Goal: Information Seeking & Learning: Learn about a topic

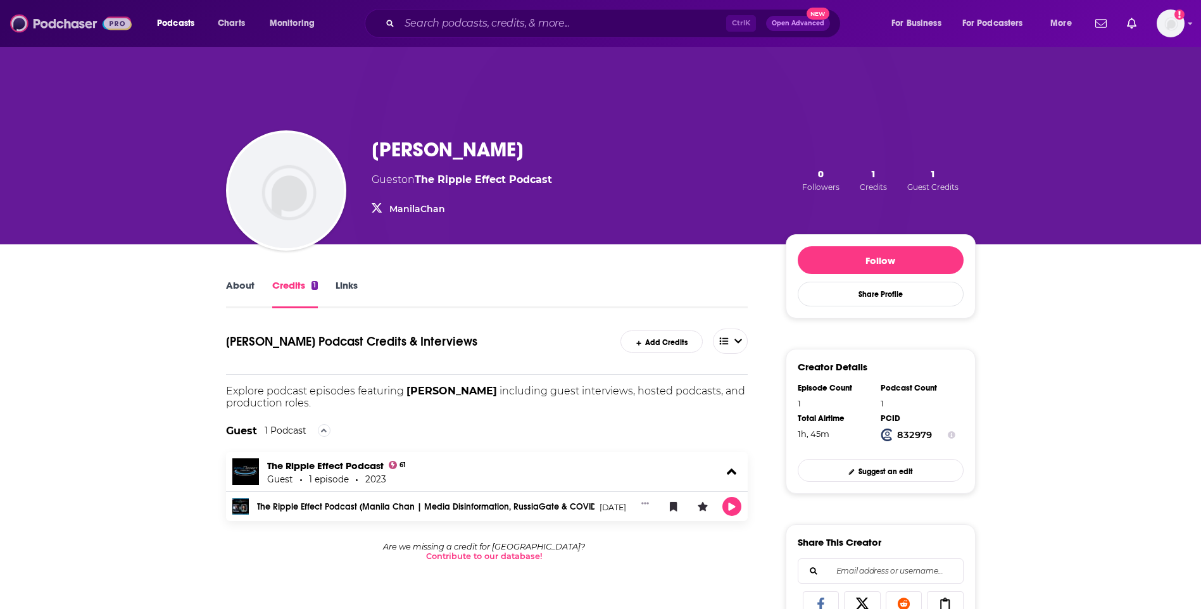
click at [63, 23] on img at bounding box center [71, 23] width 122 height 24
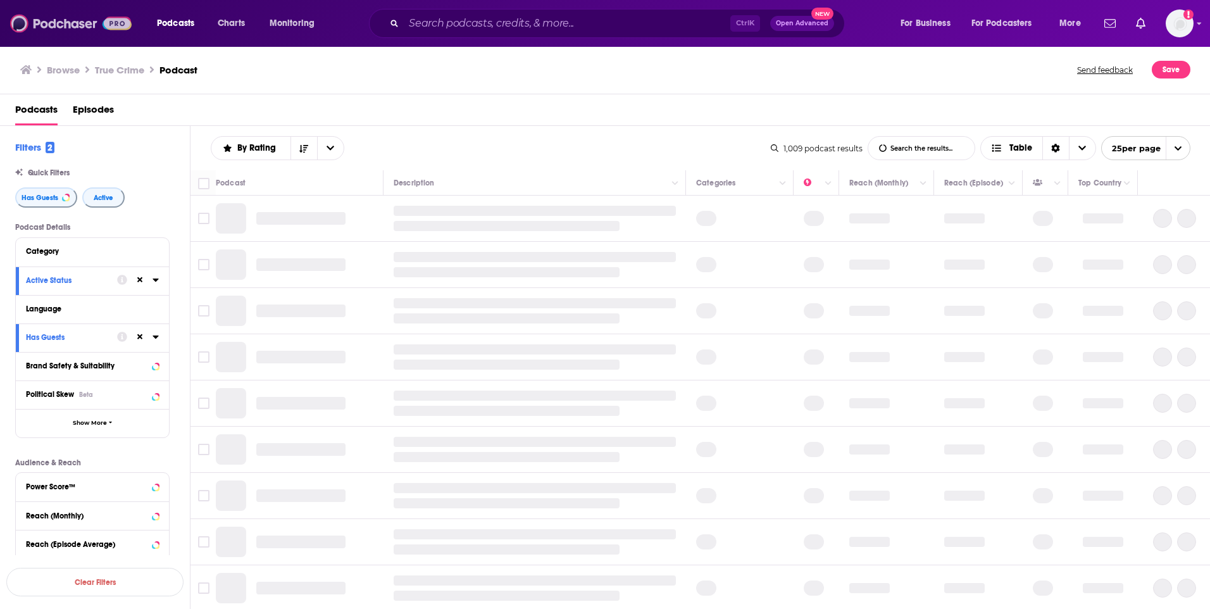
click at [53, 21] on img at bounding box center [71, 23] width 122 height 24
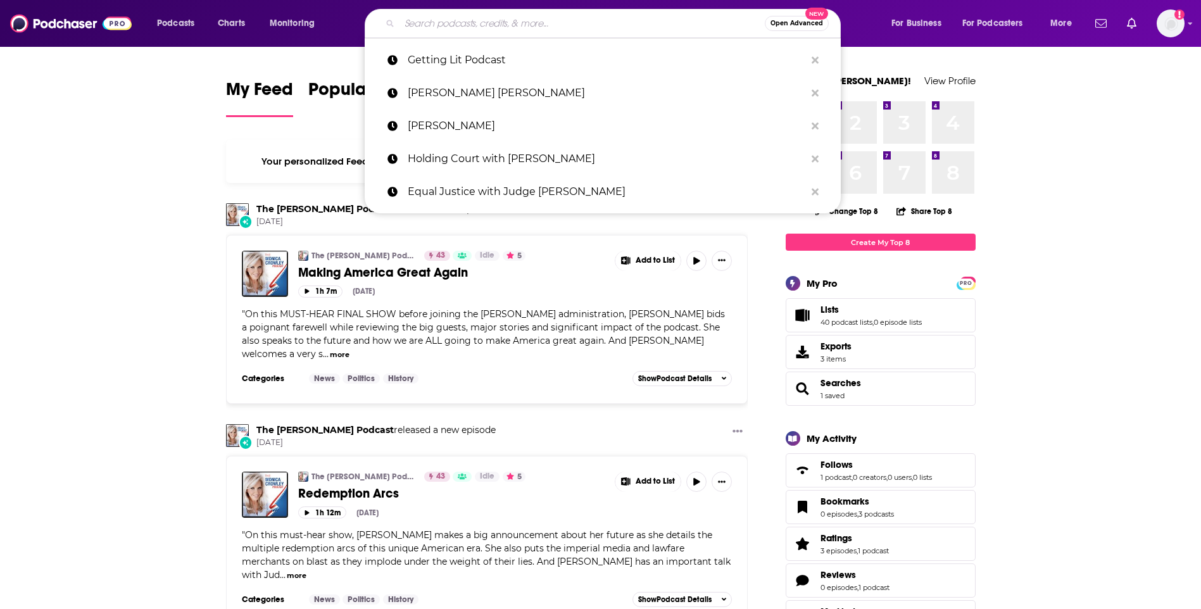
click at [576, 17] on input "Search podcasts, credits, & more..." at bounding box center [581, 23] width 365 height 20
paste input "Nope! We're Not Monogamous"
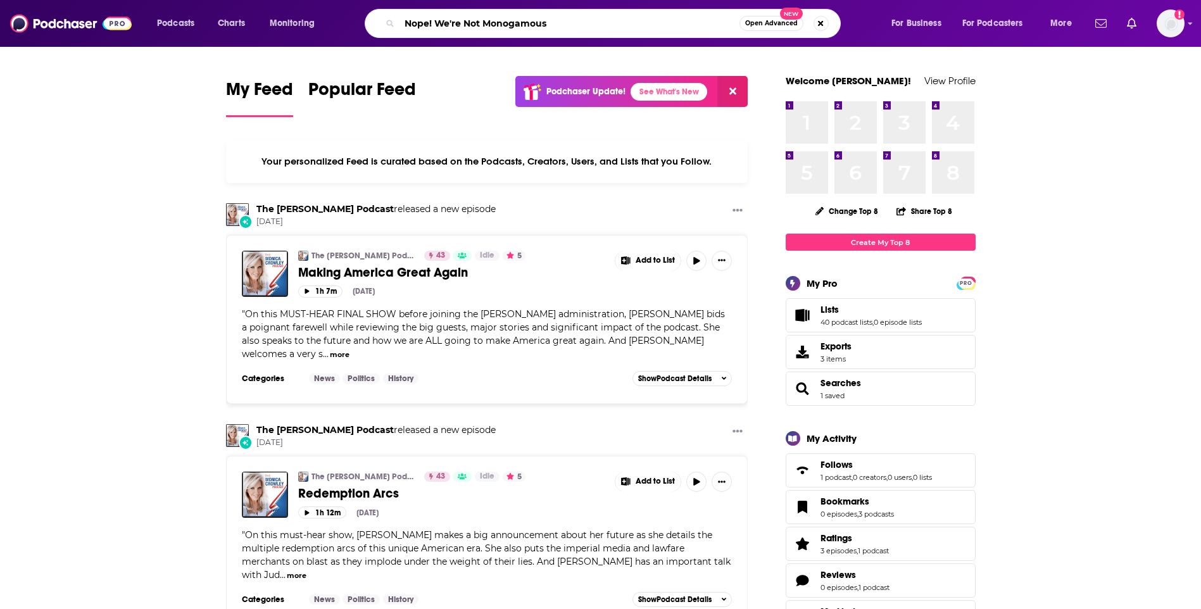
type input "Nope! We're Not Monogamous"
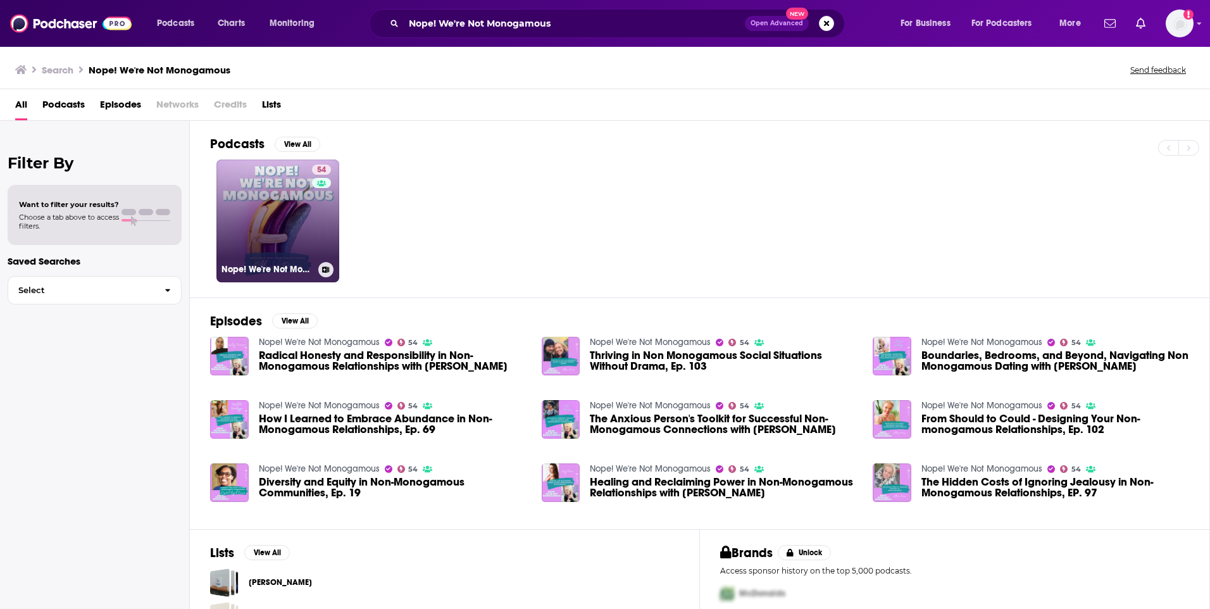
click at [271, 205] on link "54 Nope! We're Not Monogamous" at bounding box center [277, 220] width 123 height 123
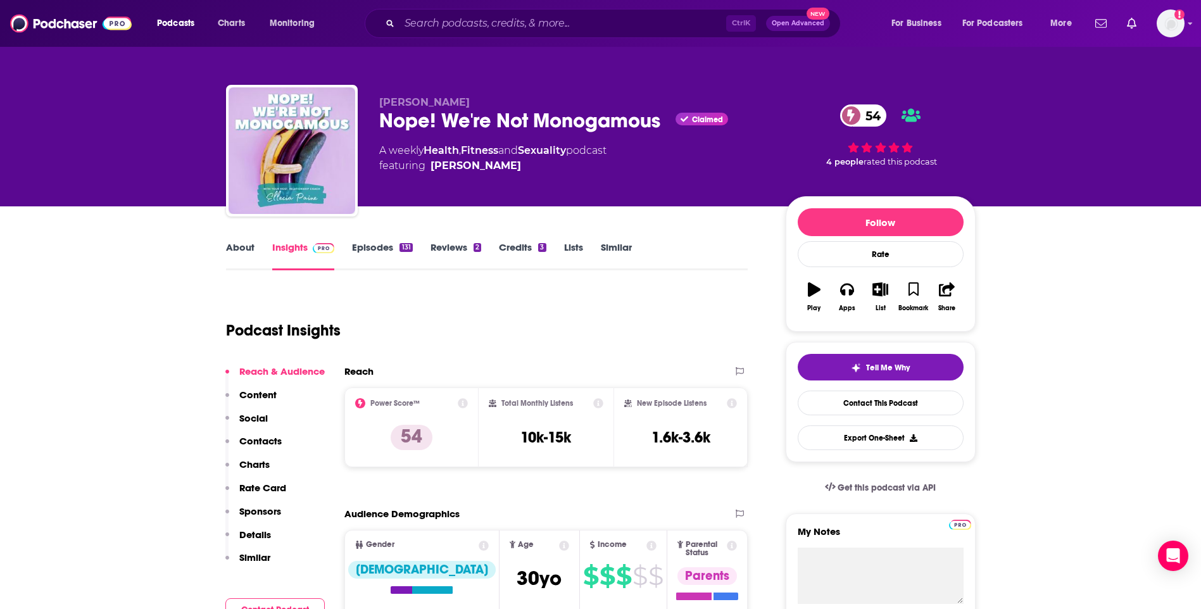
click at [611, 242] on link "Similar" at bounding box center [616, 255] width 31 height 29
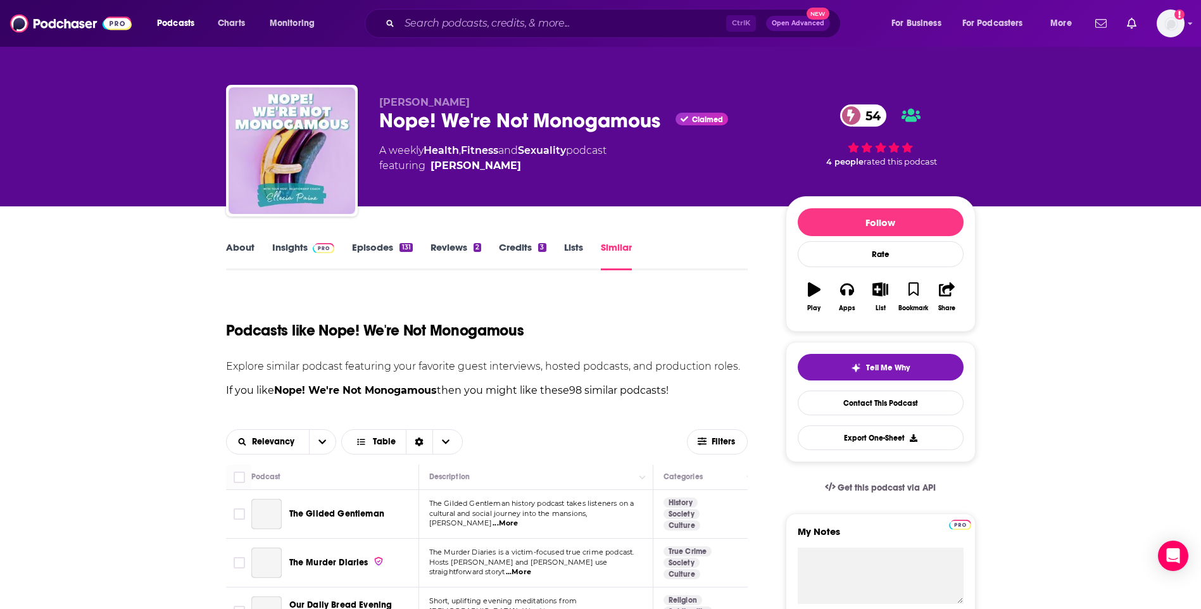
scroll to position [253, 0]
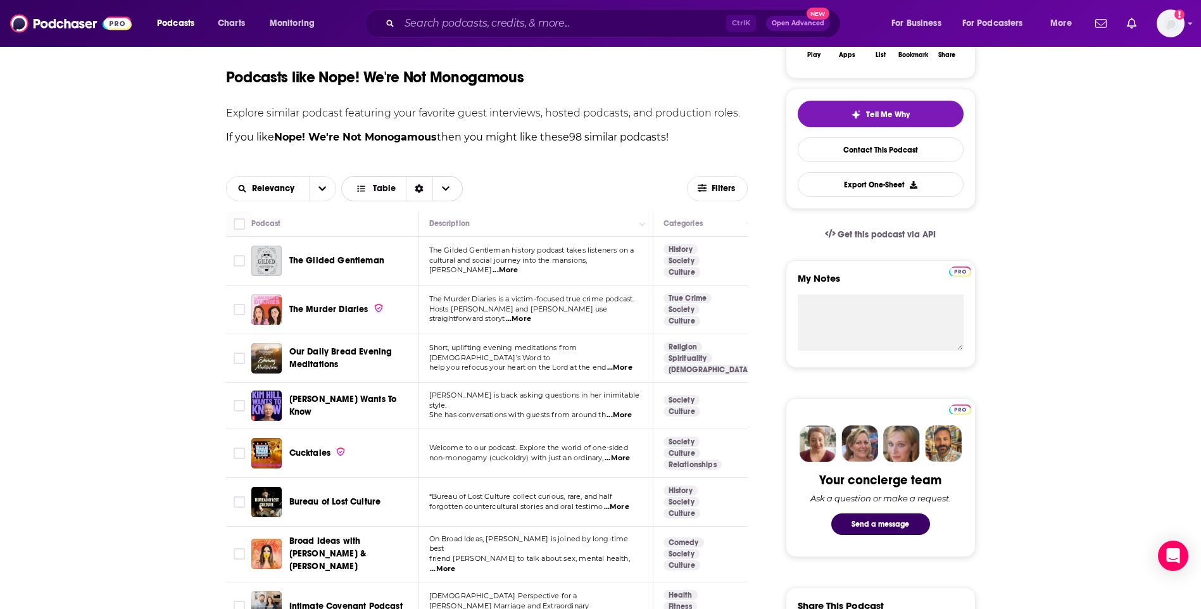
click at [439, 189] on span "Choose View" at bounding box center [445, 189] width 27 height 24
click at [385, 229] on span "Gallery" at bounding box center [409, 232] width 85 height 7
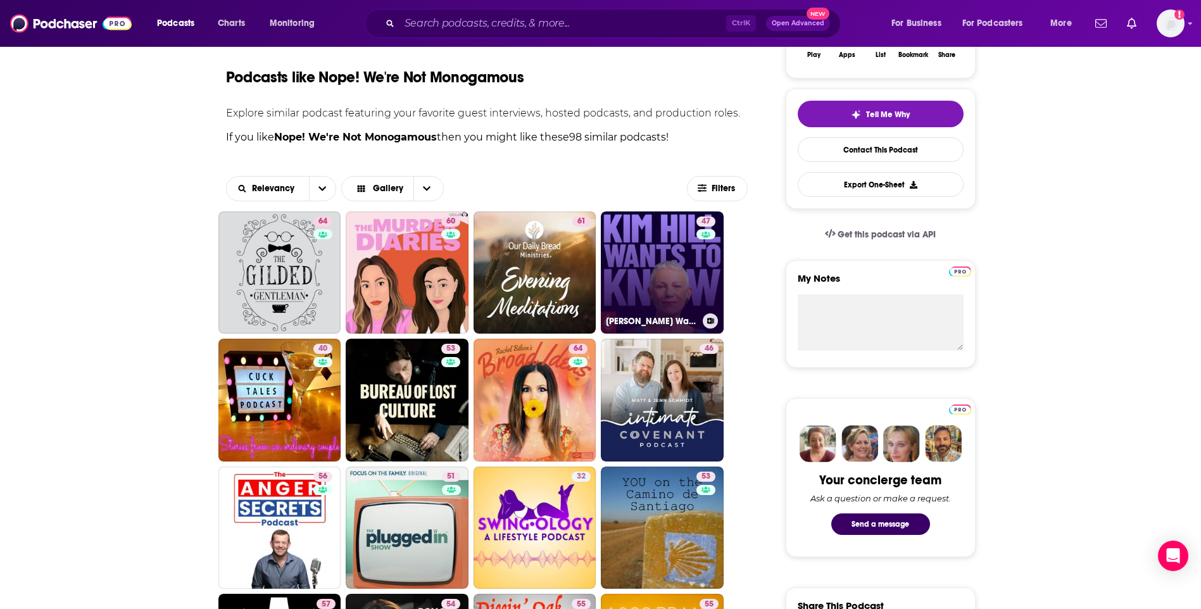
click at [654, 284] on link "47 [PERSON_NAME] Wants To Know" at bounding box center [662, 272] width 123 height 123
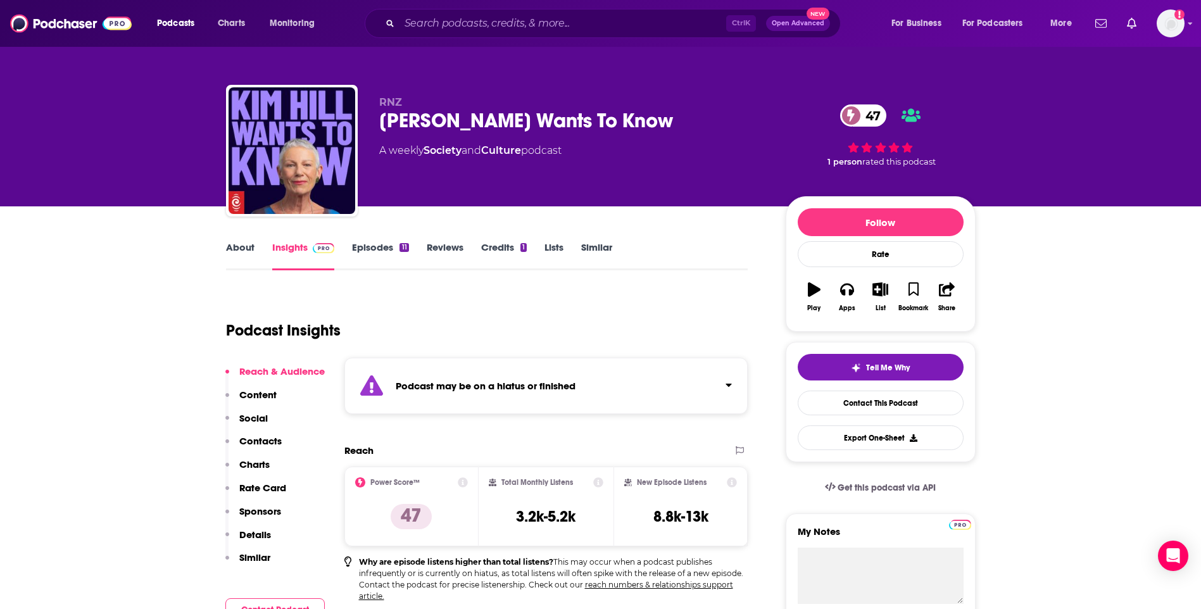
click at [241, 256] on link "About" at bounding box center [240, 255] width 28 height 29
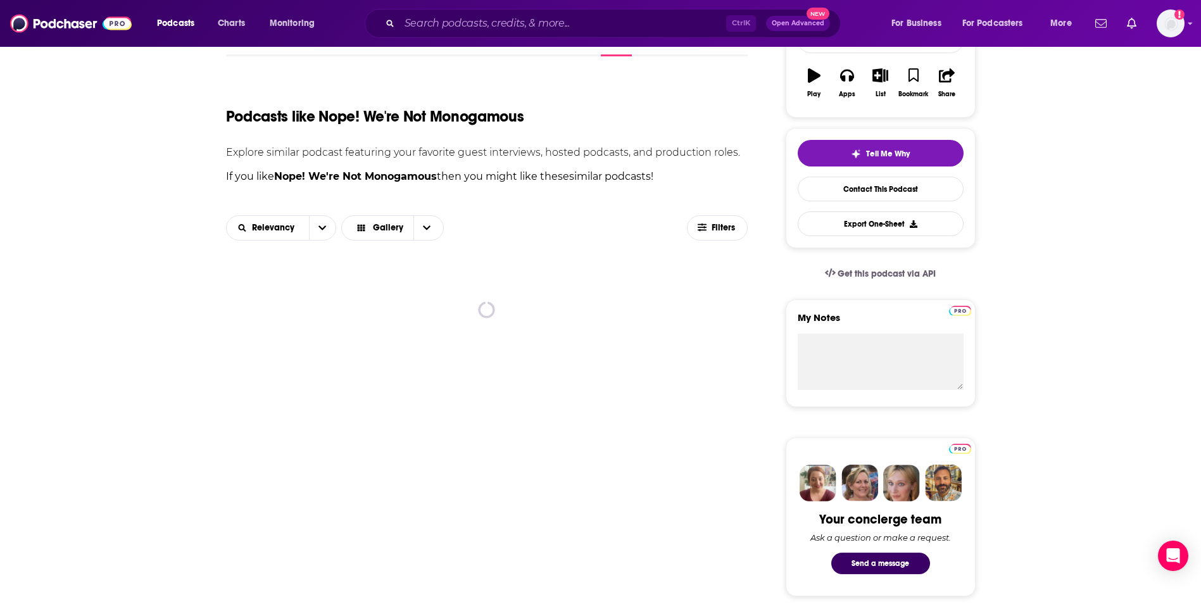
scroll to position [253, 0]
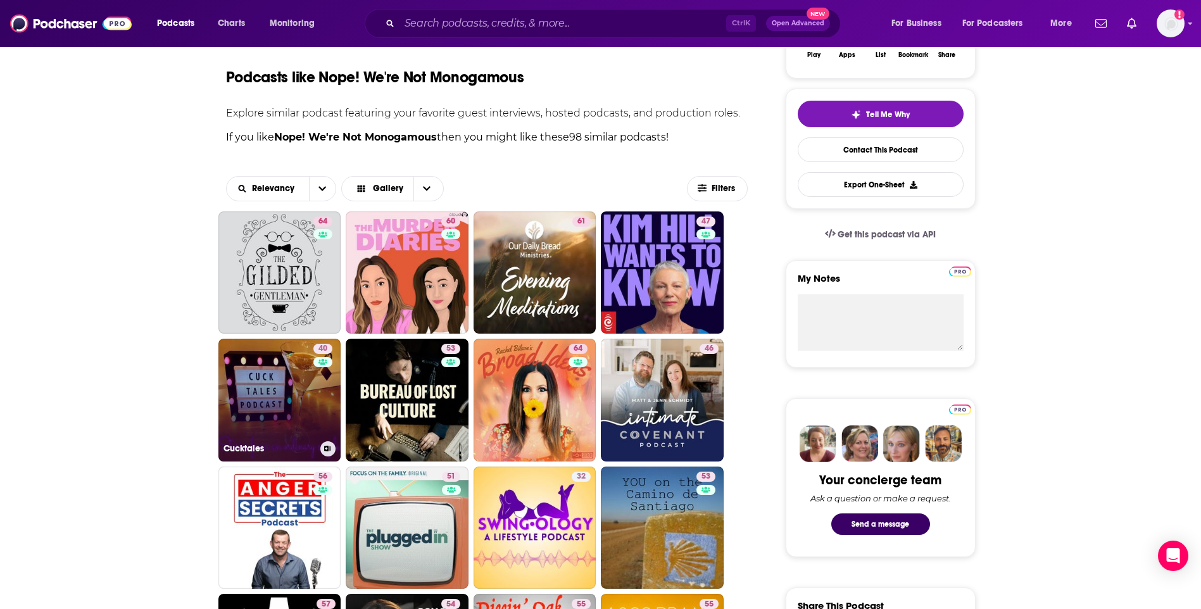
click at [278, 391] on link "40 Cucktales" at bounding box center [279, 400] width 123 height 123
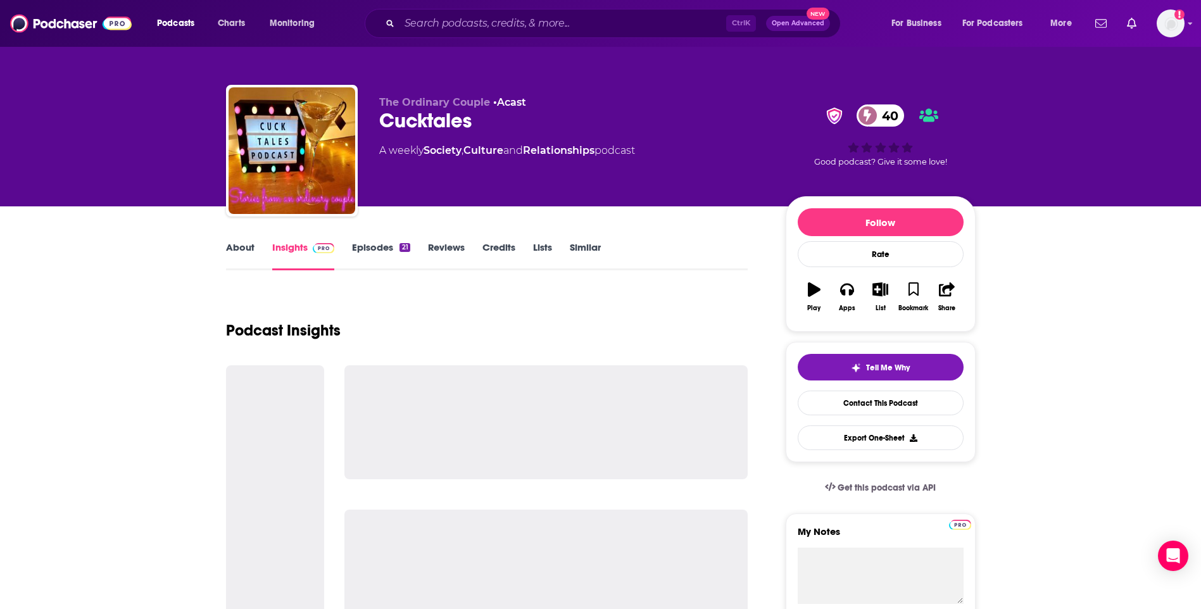
click at [241, 253] on link "About" at bounding box center [240, 255] width 28 height 29
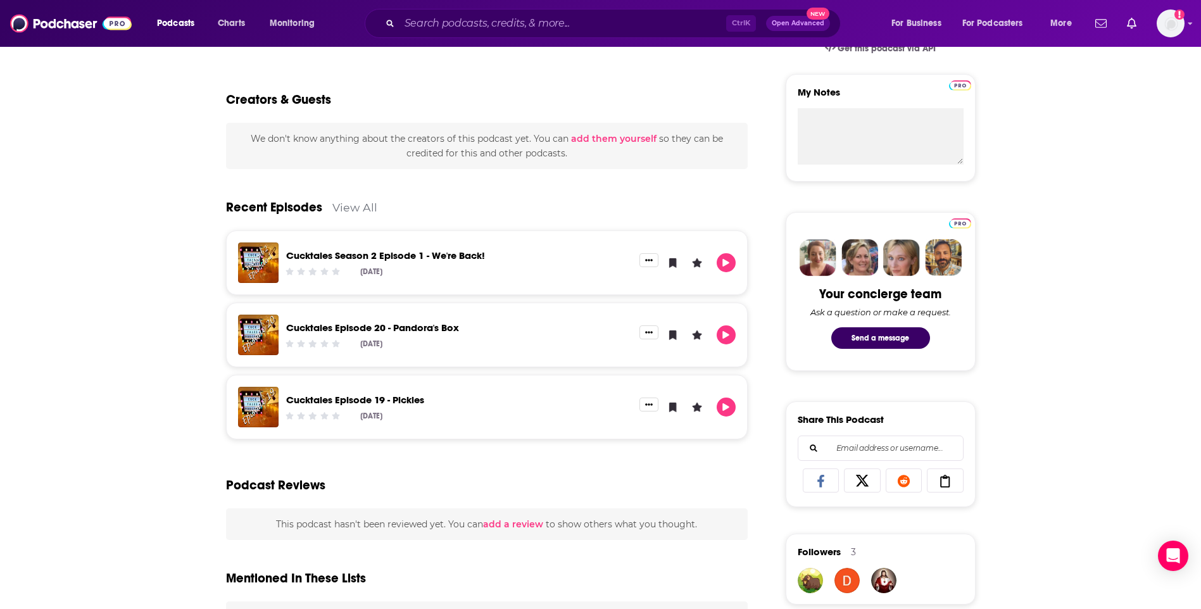
scroll to position [570, 0]
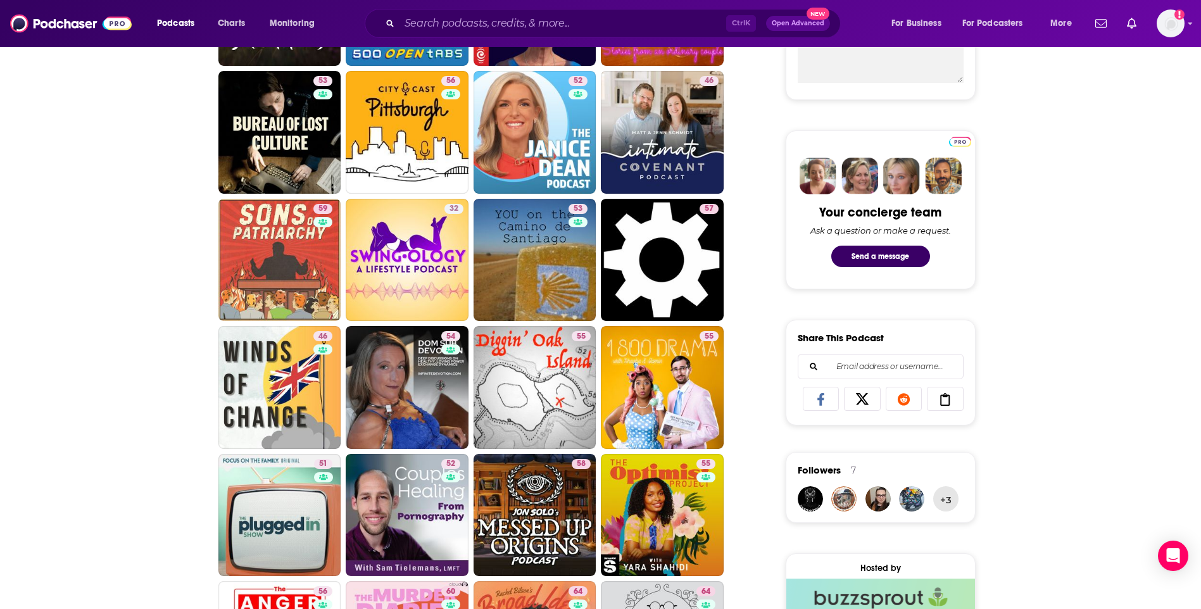
scroll to position [570, 0]
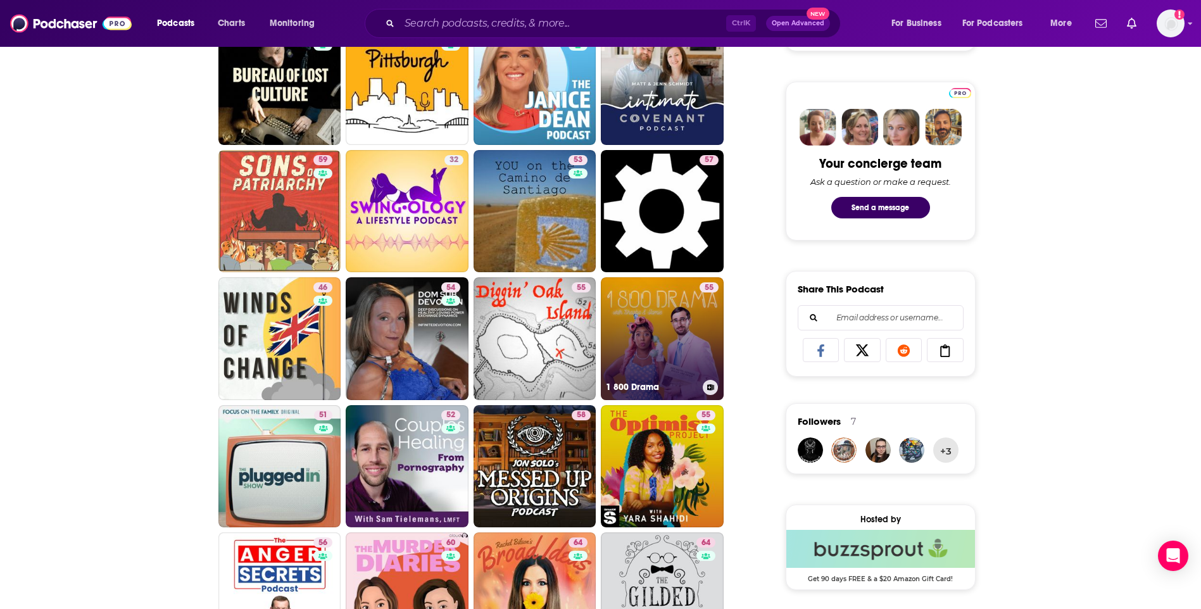
click at [643, 325] on link "55 1 800 Drama" at bounding box center [662, 338] width 123 height 123
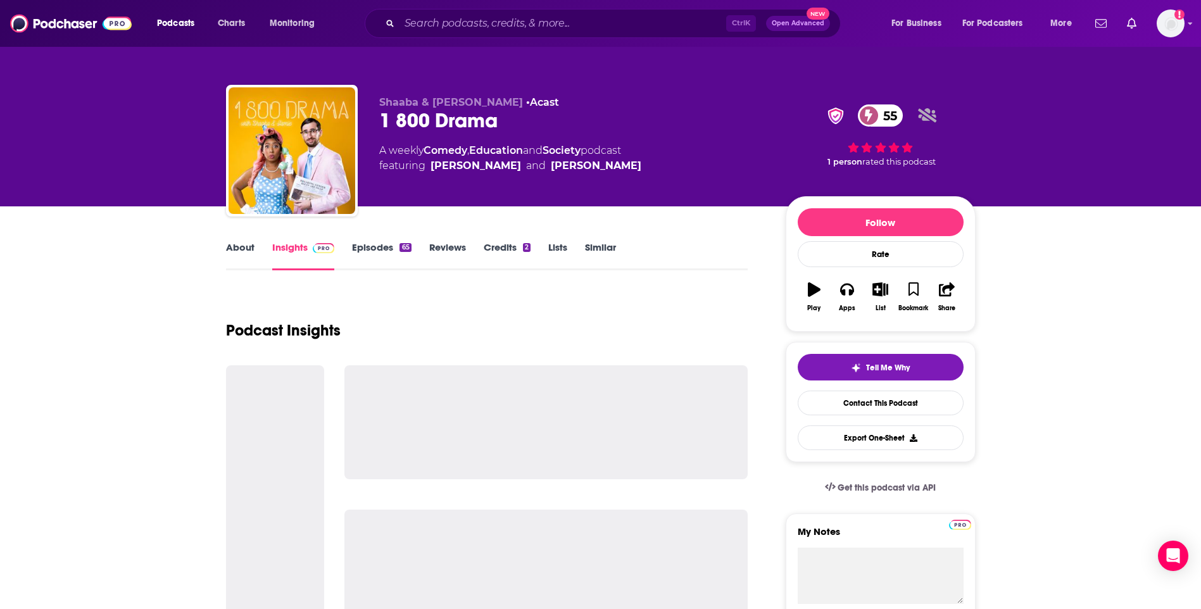
click at [250, 249] on link "About" at bounding box center [240, 255] width 28 height 29
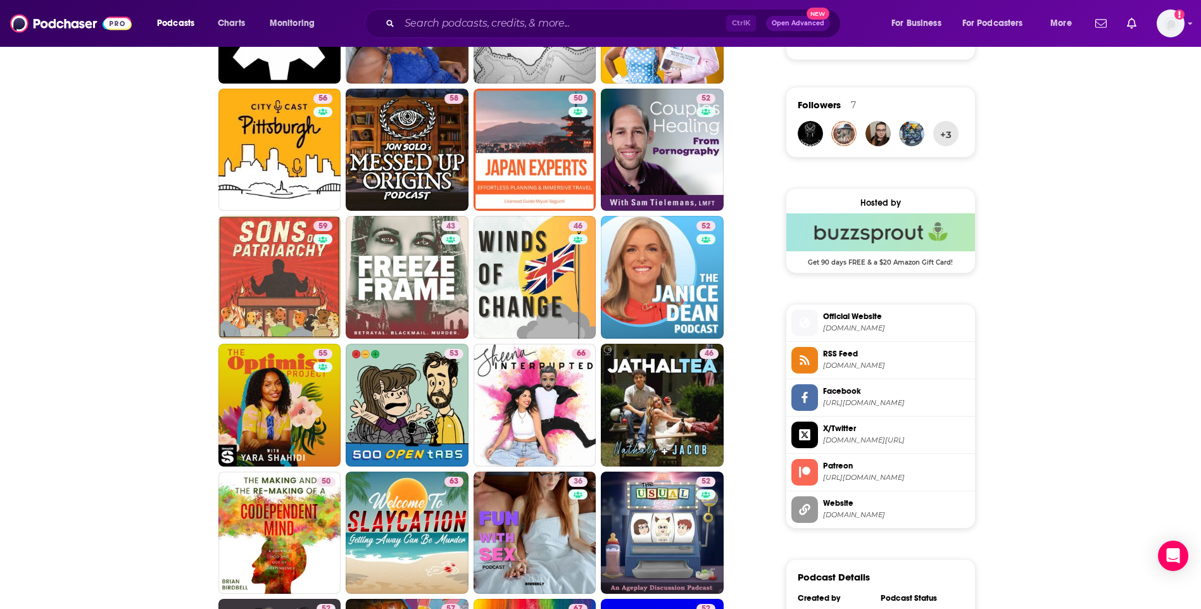
scroll to position [949, 0]
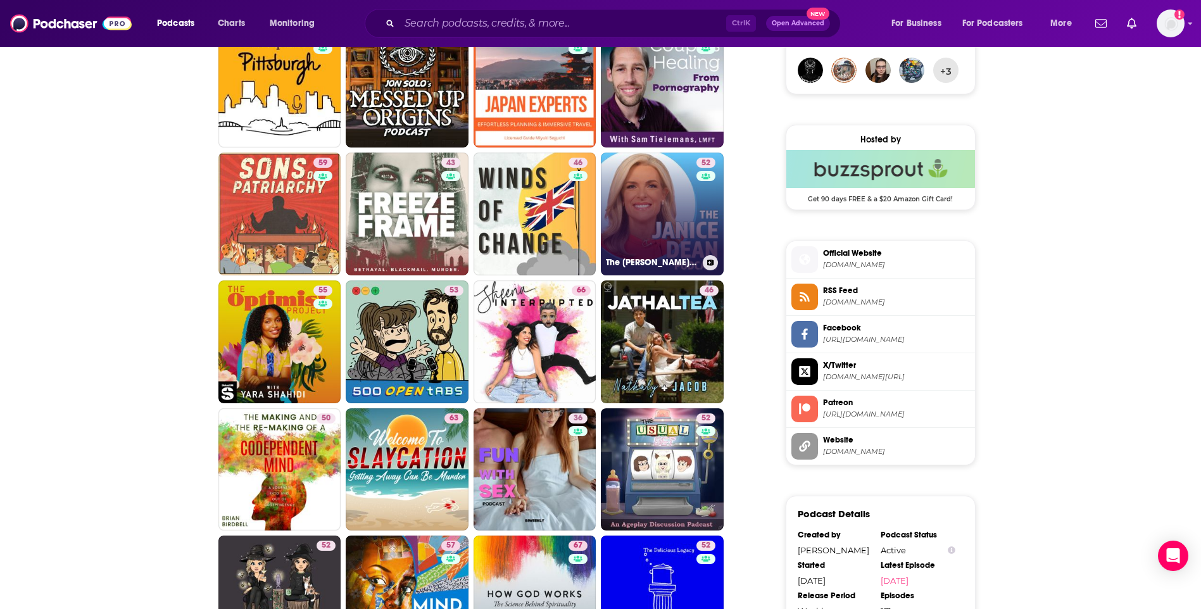
click at [656, 189] on link "52 The [PERSON_NAME] Podcast" at bounding box center [662, 214] width 123 height 123
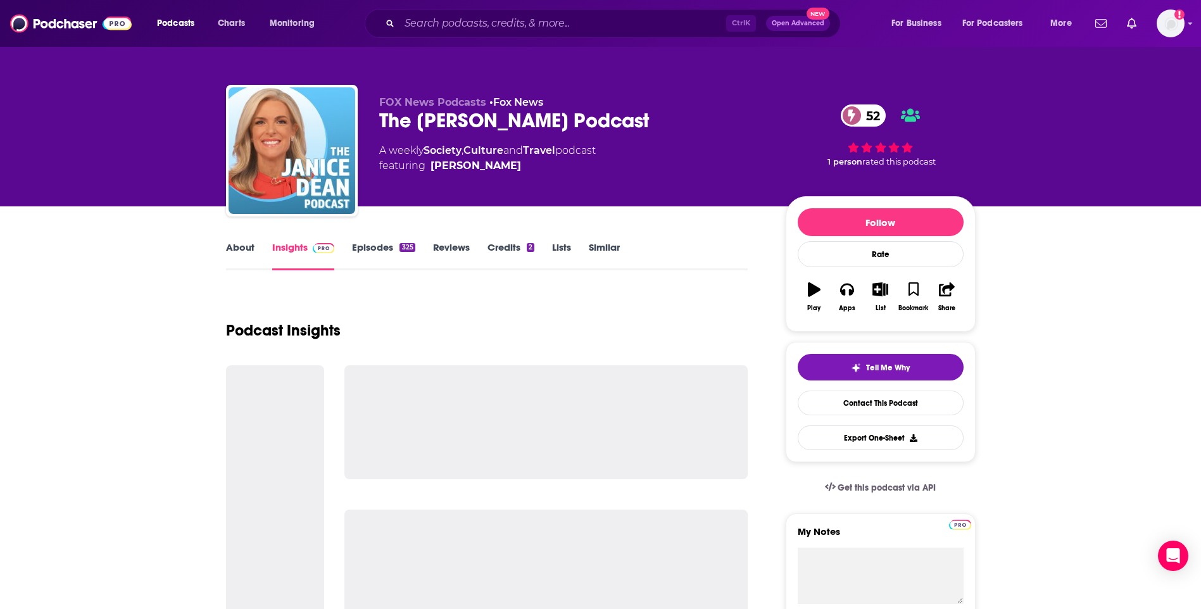
click at [235, 254] on link "About" at bounding box center [240, 255] width 28 height 29
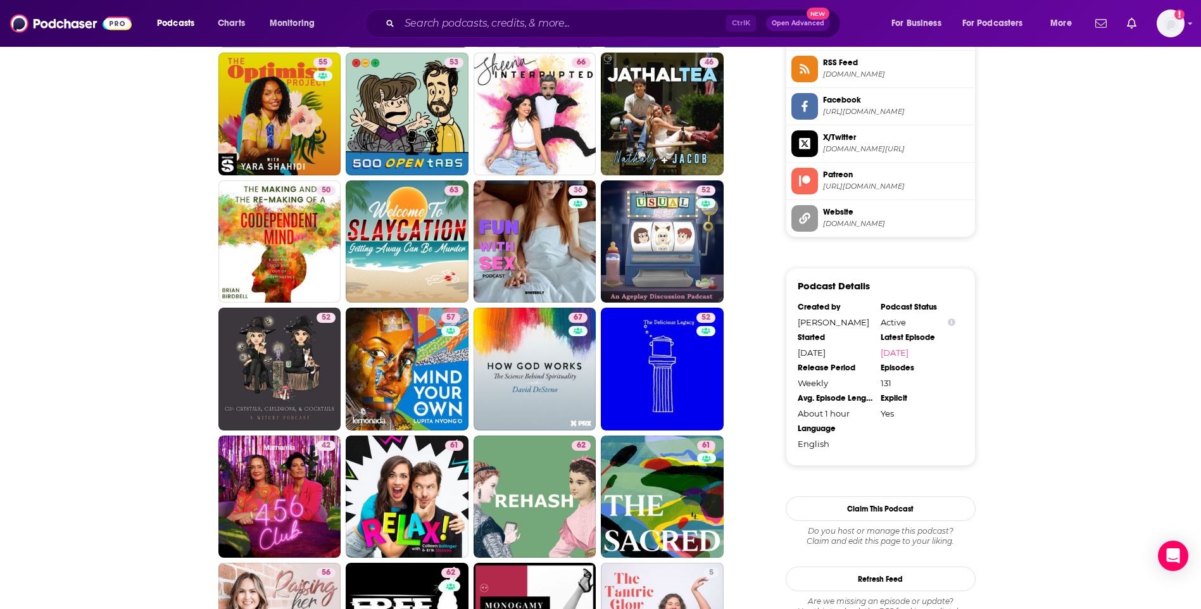
scroll to position [1266, 0]
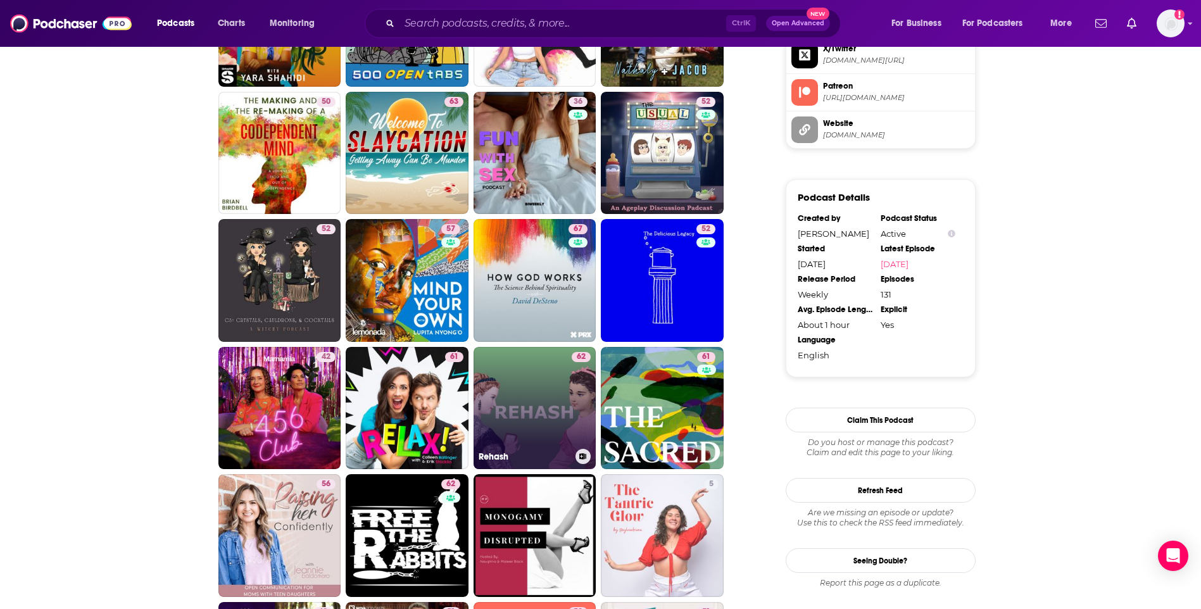
click at [518, 377] on link "62 Rehash" at bounding box center [534, 408] width 123 height 123
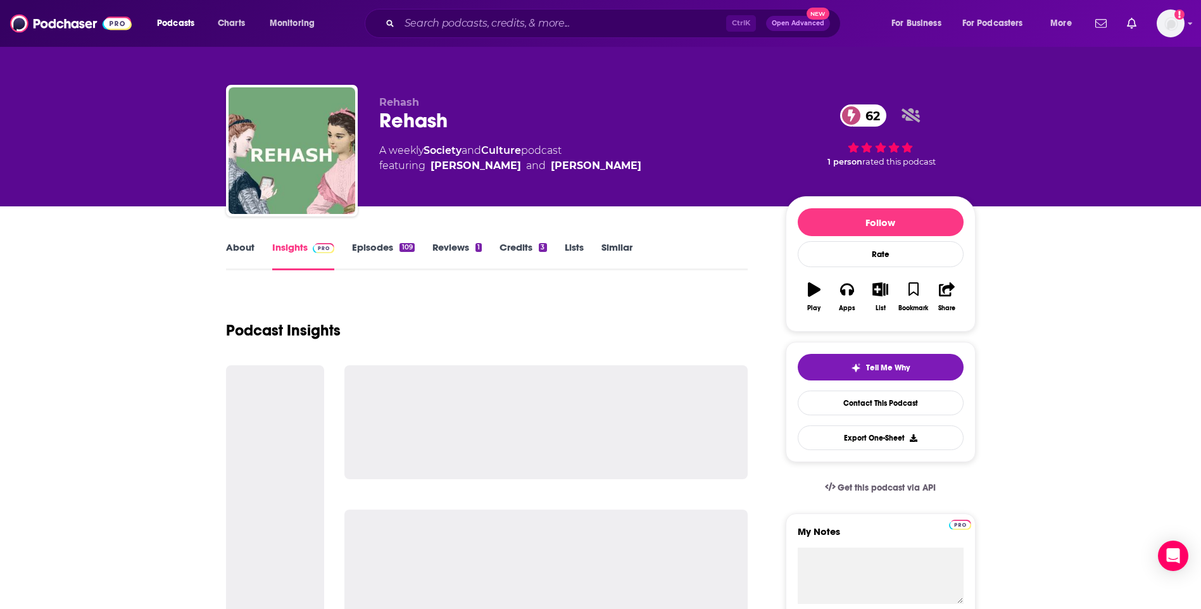
click at [236, 254] on link "About" at bounding box center [240, 255] width 28 height 29
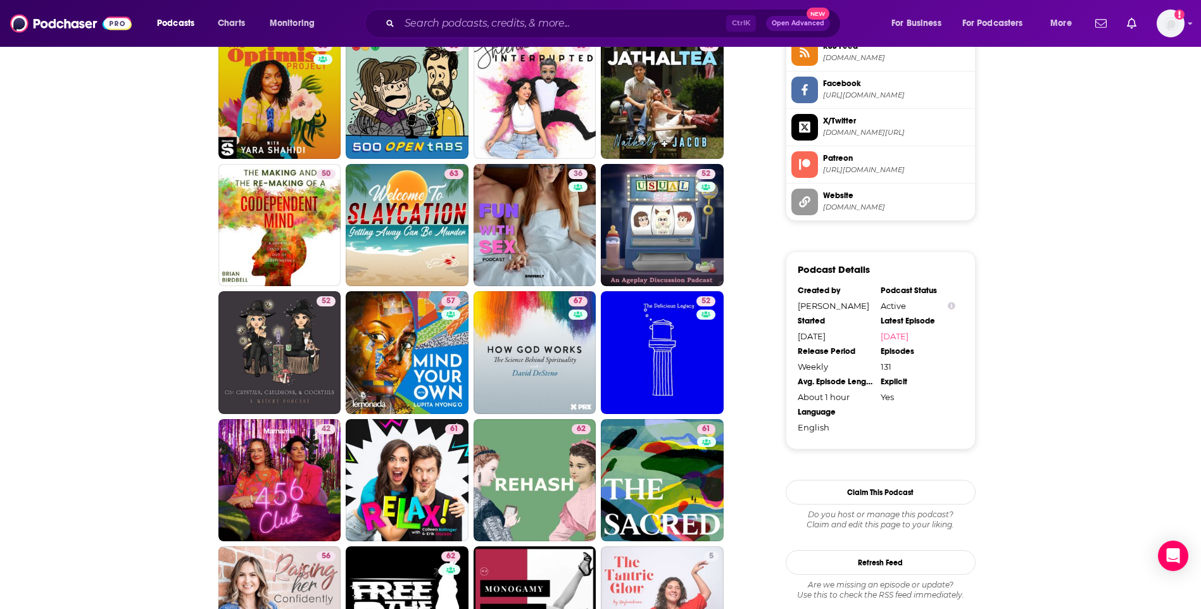
scroll to position [1139, 0]
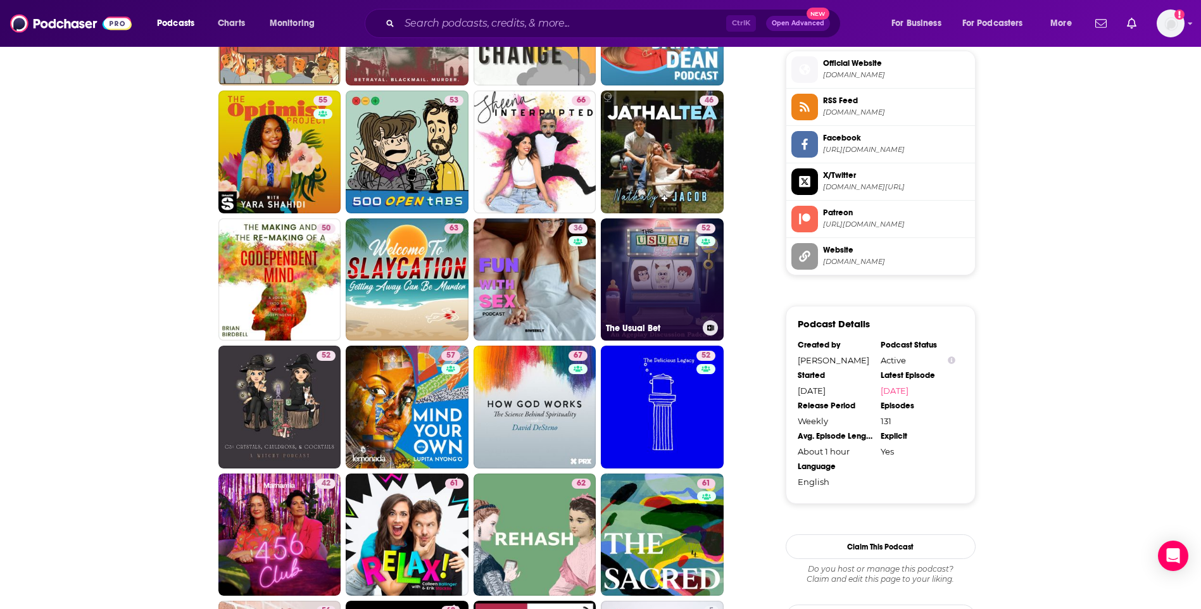
click at [653, 245] on link "52 The Usual Bet" at bounding box center [662, 279] width 123 height 123
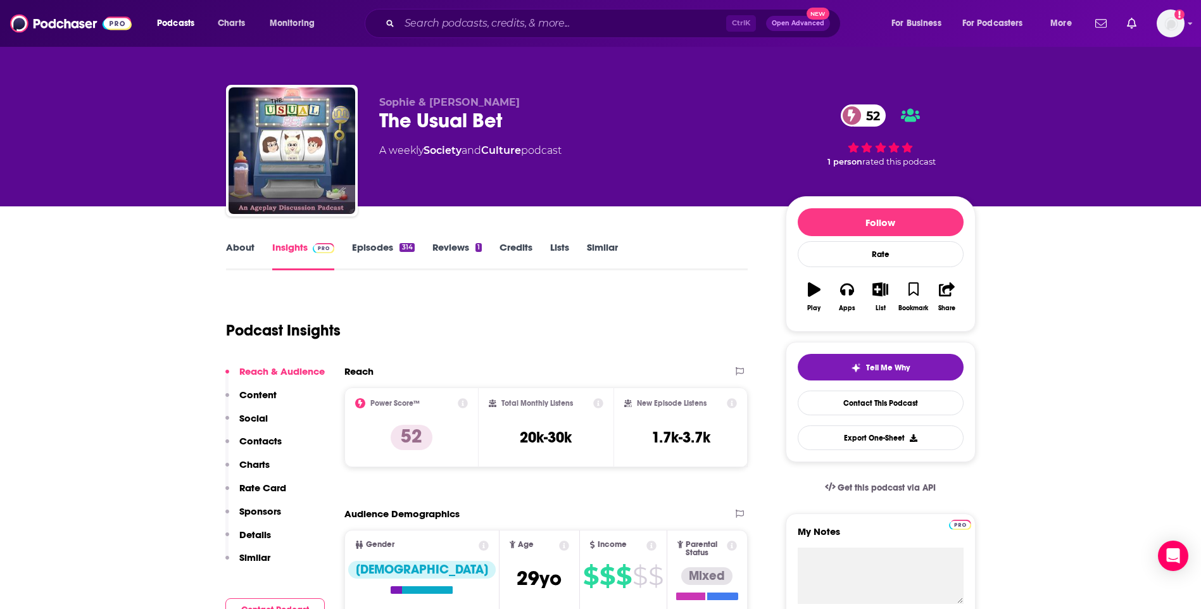
click at [241, 246] on link "About" at bounding box center [240, 255] width 28 height 29
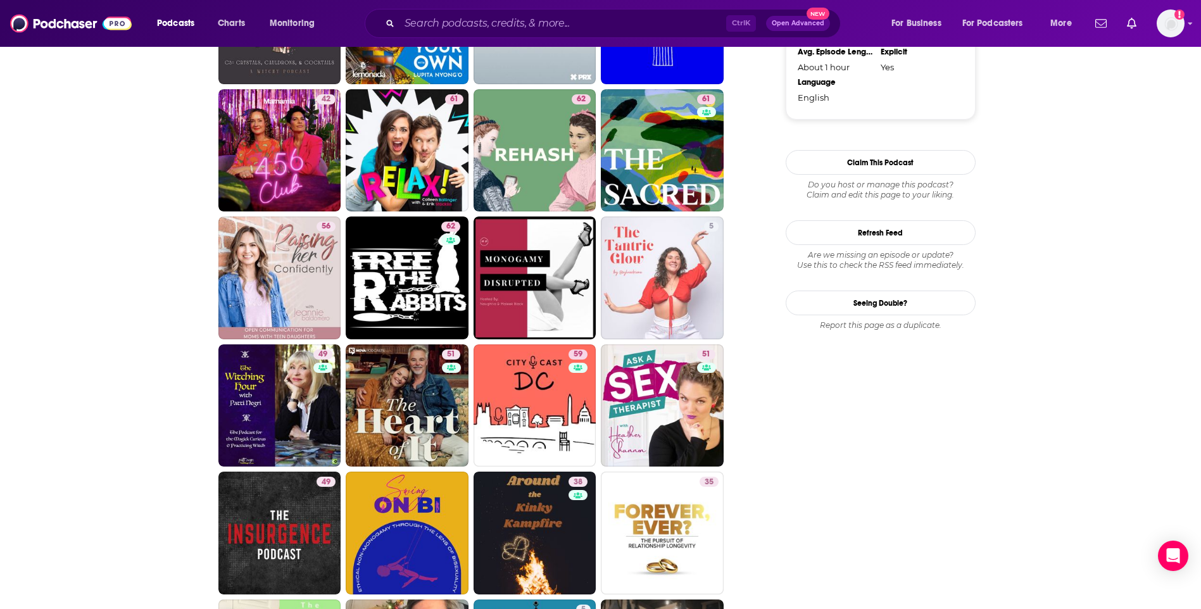
scroll to position [1456, 0]
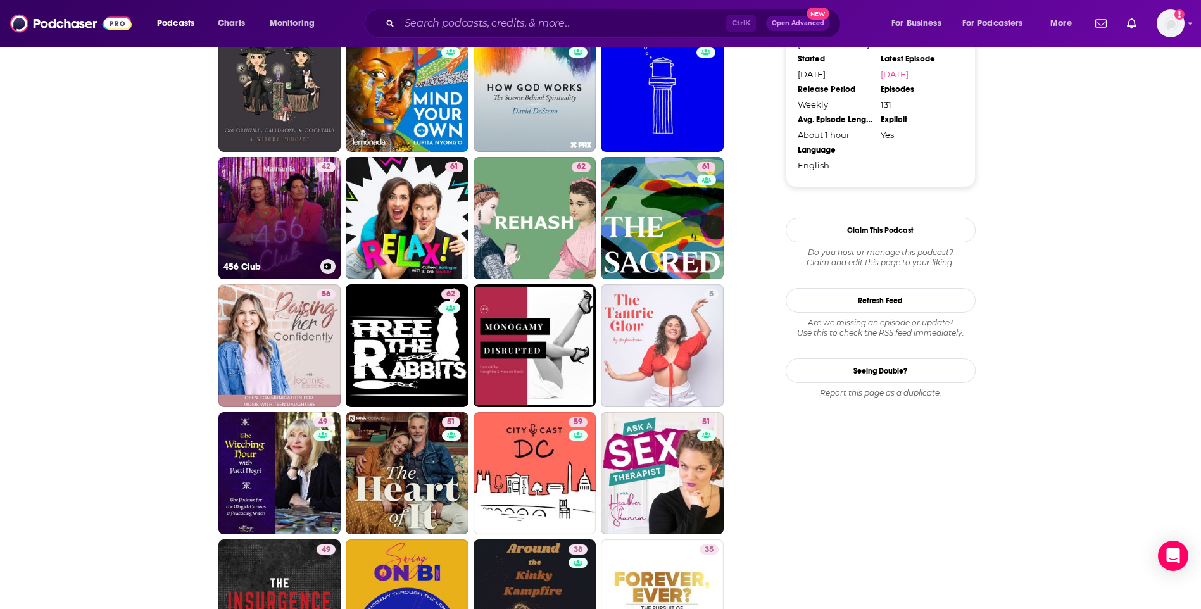
click at [266, 203] on link "42 456 Club" at bounding box center [279, 218] width 123 height 123
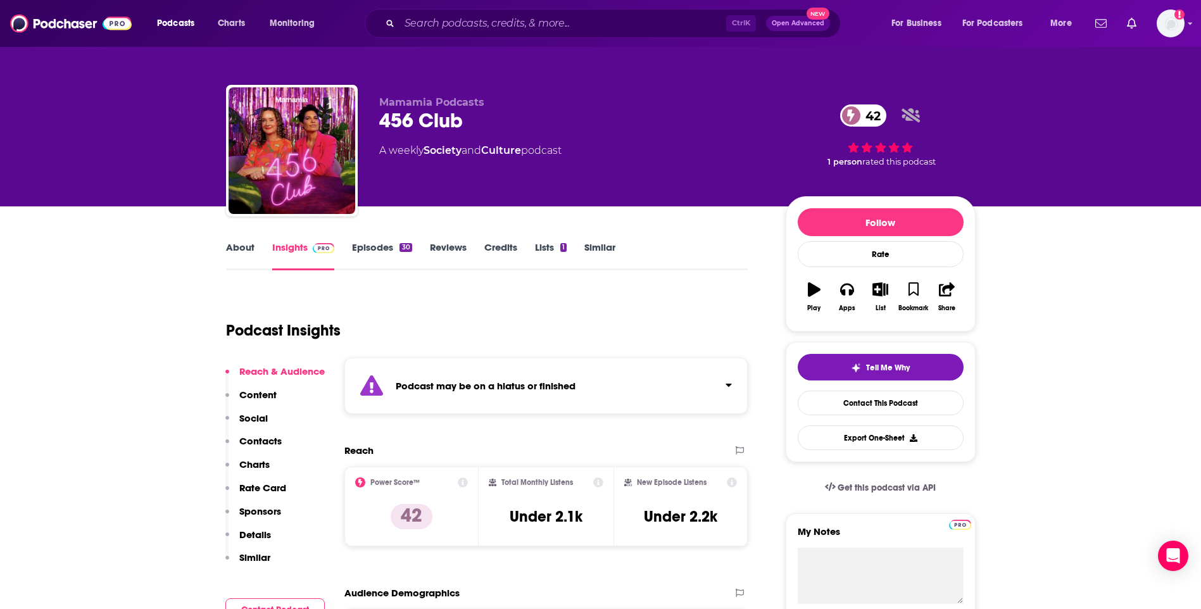
click at [246, 251] on link "About" at bounding box center [240, 255] width 28 height 29
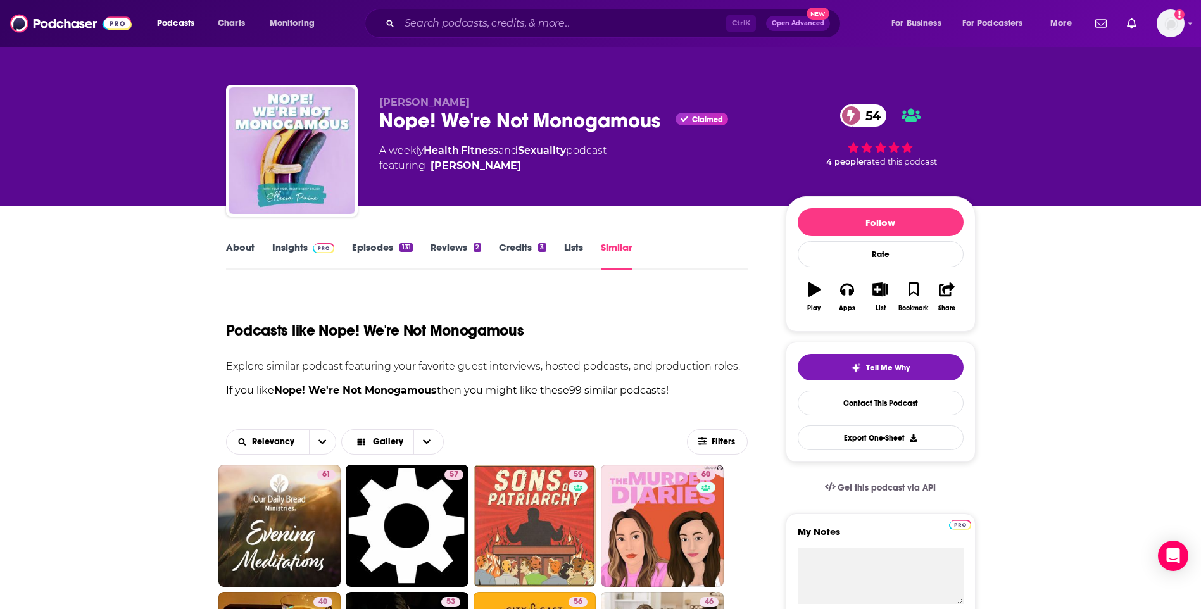
click at [246, 249] on link "About" at bounding box center [240, 255] width 28 height 29
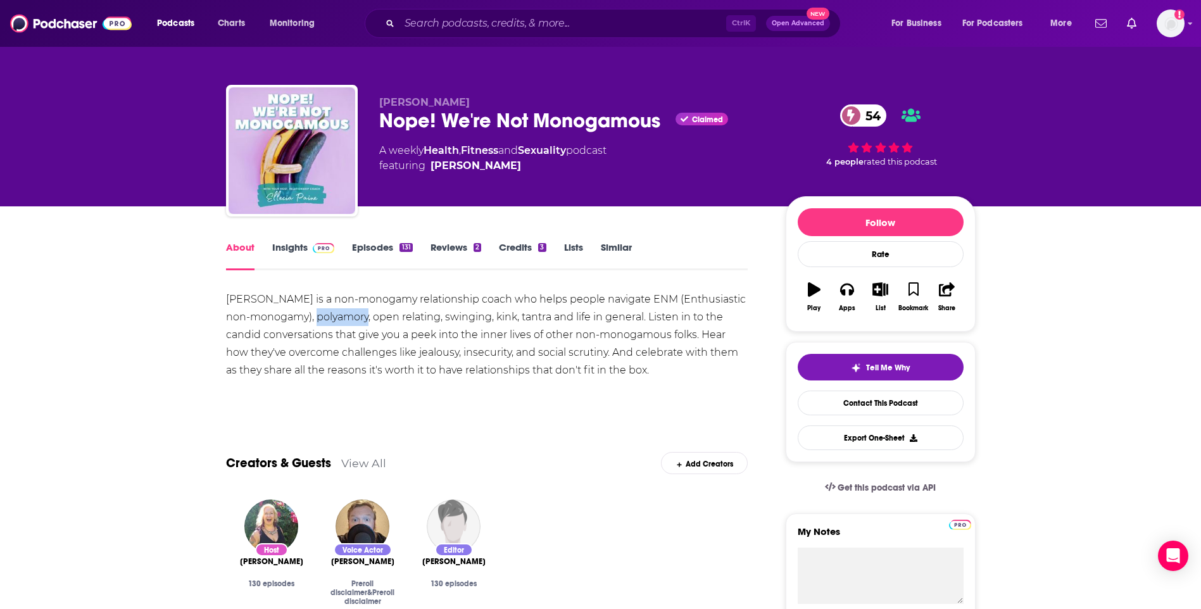
drag, startPoint x: 292, startPoint y: 318, endPoint x: 344, endPoint y: 322, distance: 52.6
click at [344, 322] on div "[PERSON_NAME] is a non-monogamy relationship coach who helps people navigate EN…" at bounding box center [487, 335] width 522 height 89
copy div "polyamory"
click at [429, 26] on input "Search podcasts, credits, & more..." at bounding box center [562, 23] width 327 height 20
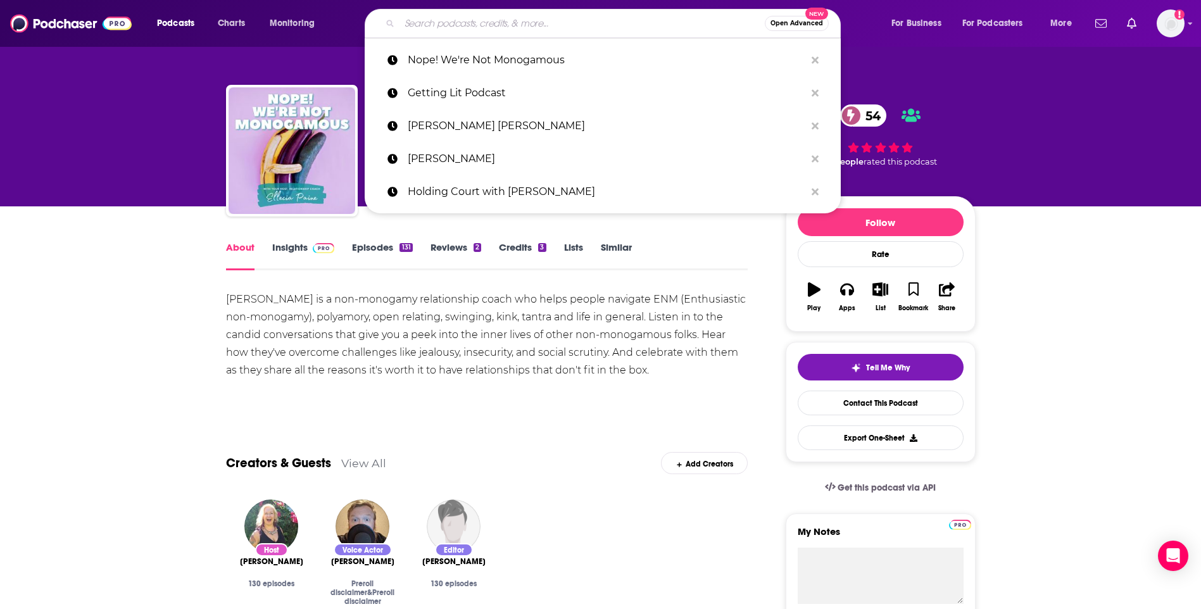
paste input "polyamory"
type input "polyamory"
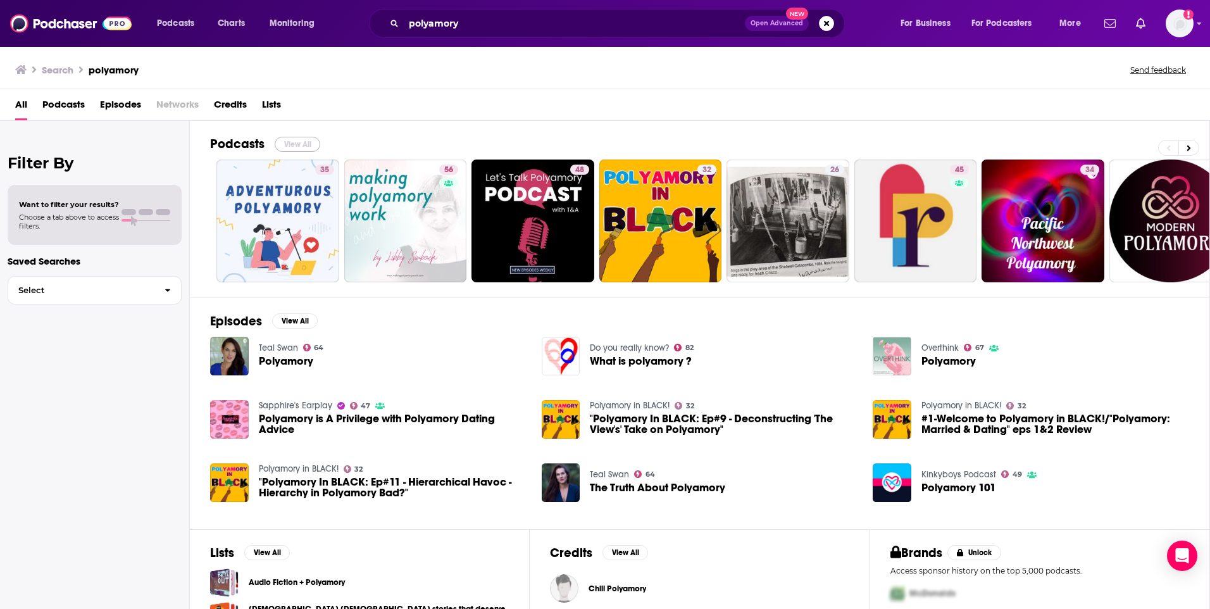
click at [308, 151] on button "View All" at bounding box center [298, 144] width 46 height 15
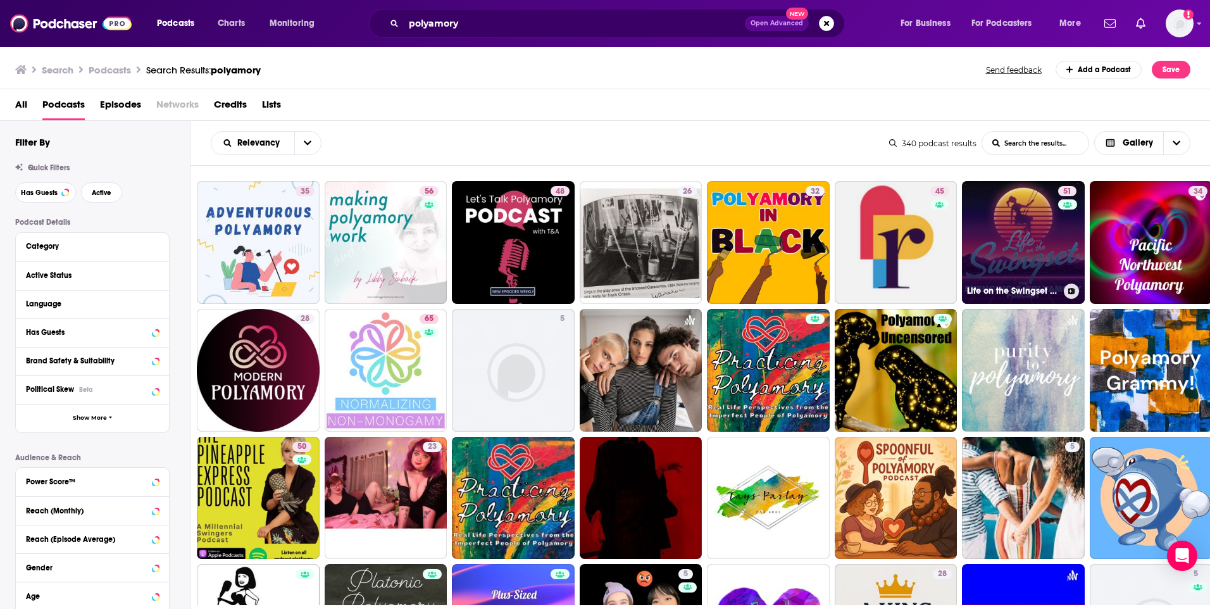
click at [1031, 251] on link "51 Life on the Swingset - The Swinging & Polyamory Podcast" at bounding box center [1023, 242] width 123 height 123
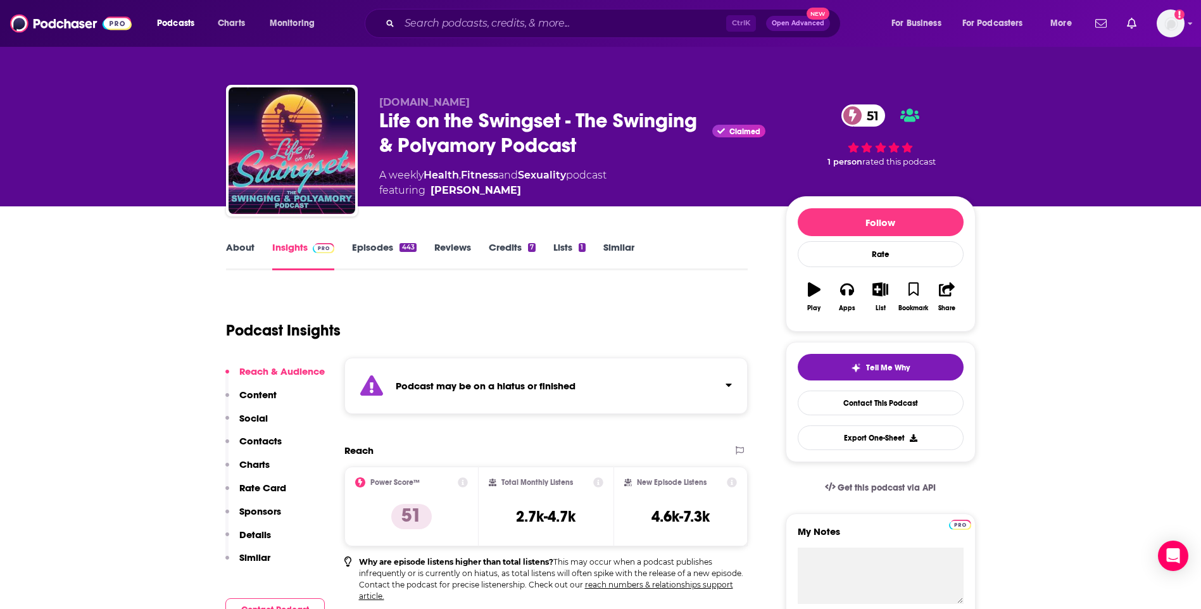
click at [251, 249] on link "About" at bounding box center [240, 255] width 28 height 29
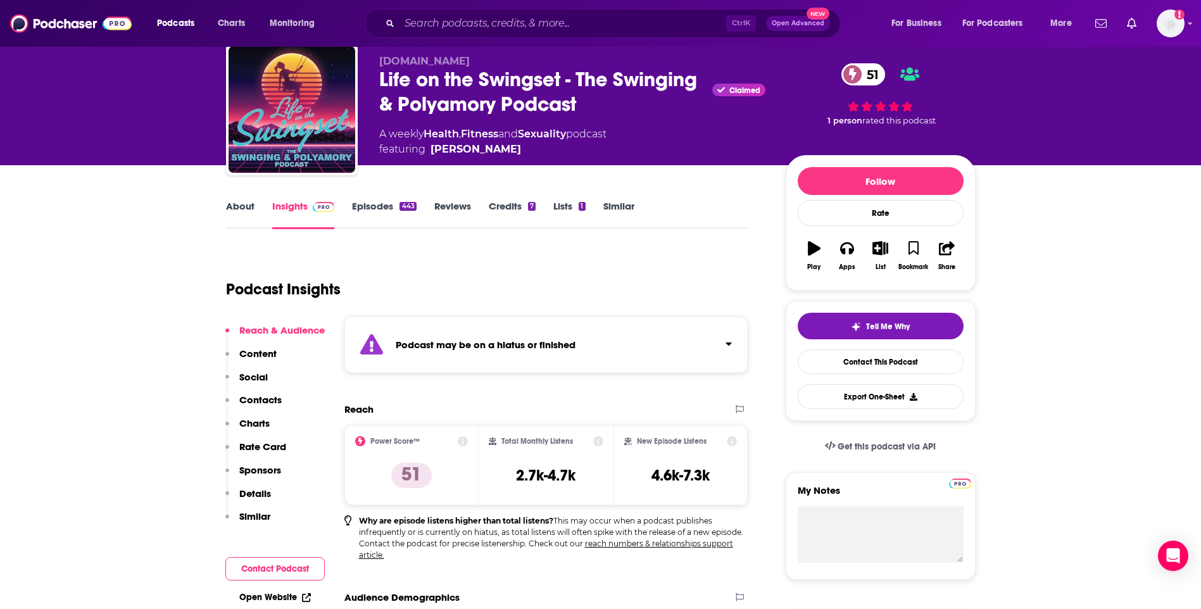
scroll to position [63, 0]
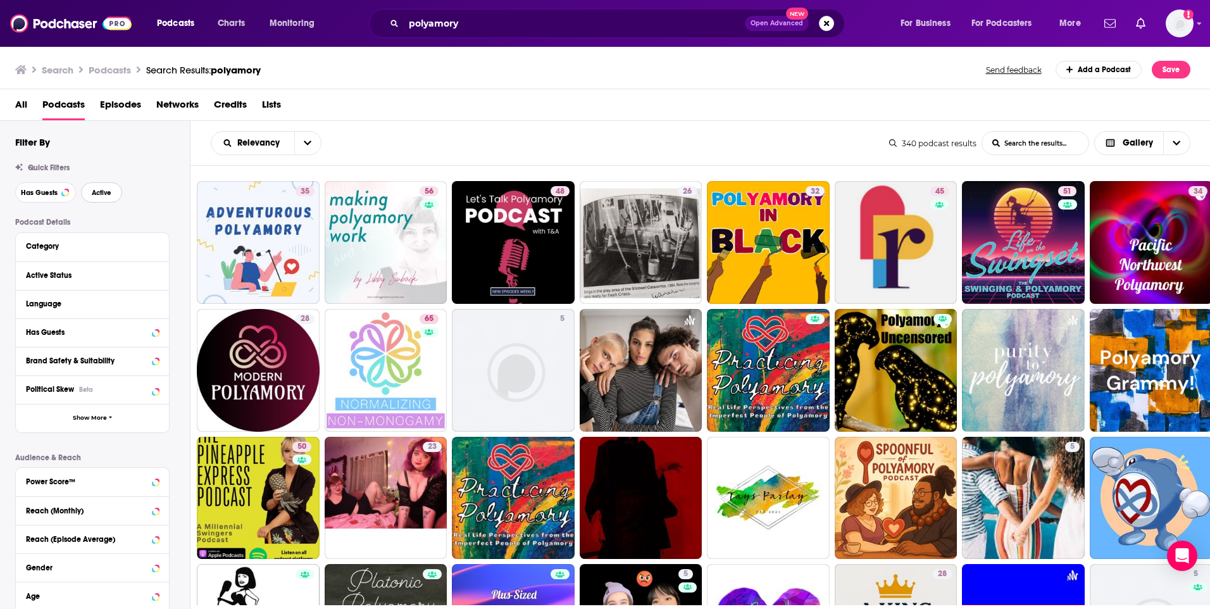
click at [101, 195] on span "Active" at bounding box center [102, 192] width 20 height 7
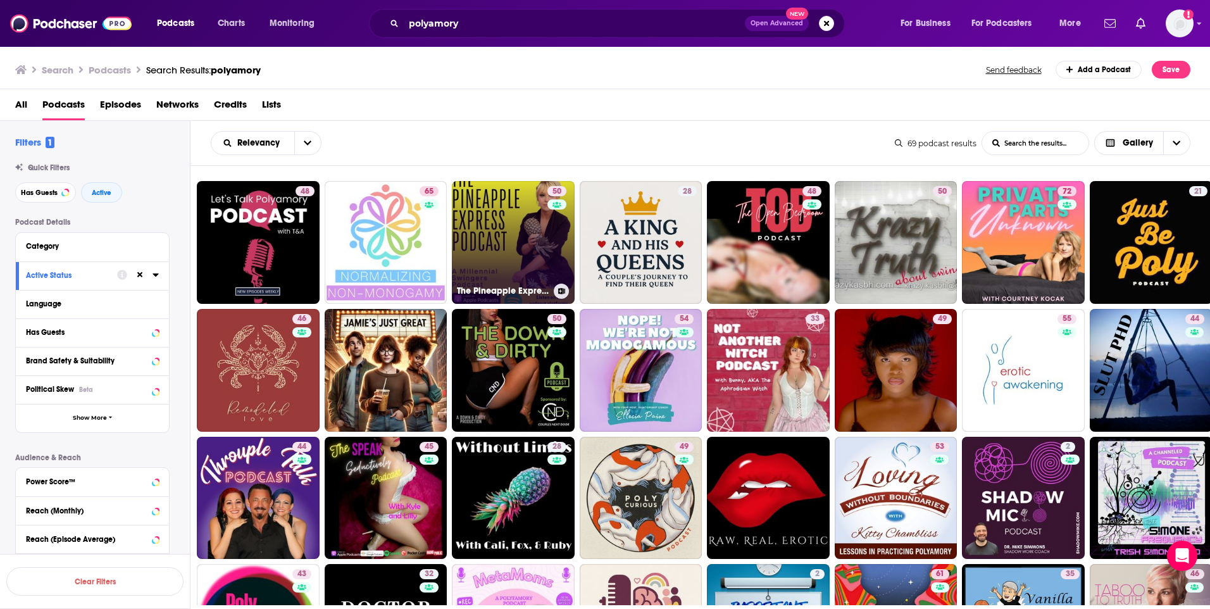
click at [477, 230] on link "50 The Pineapple Express: A Millennial’s Guide to Love, Sex Positivity, Non-Mon…" at bounding box center [513, 242] width 123 height 123
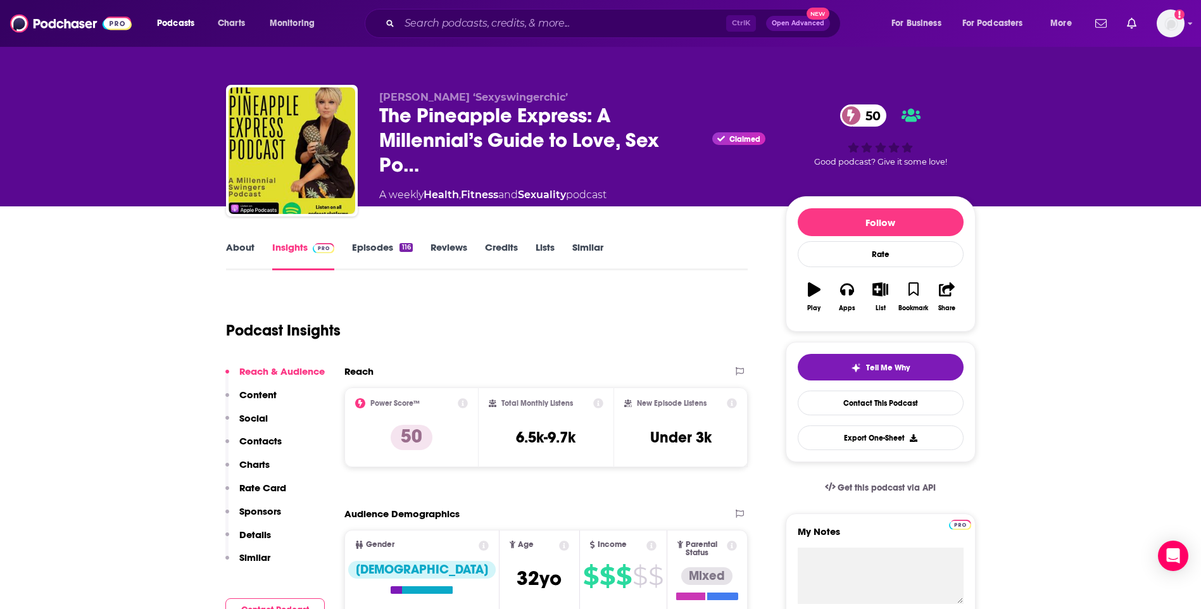
click at [237, 254] on link "About" at bounding box center [240, 255] width 28 height 29
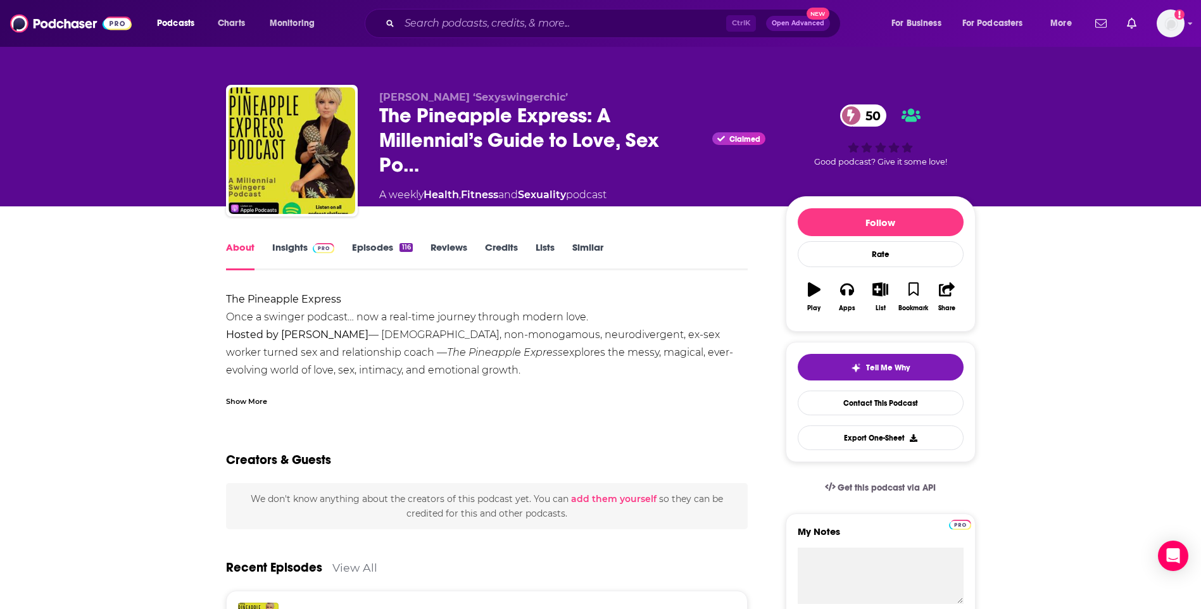
click at [301, 247] on link "Insights" at bounding box center [303, 255] width 63 height 29
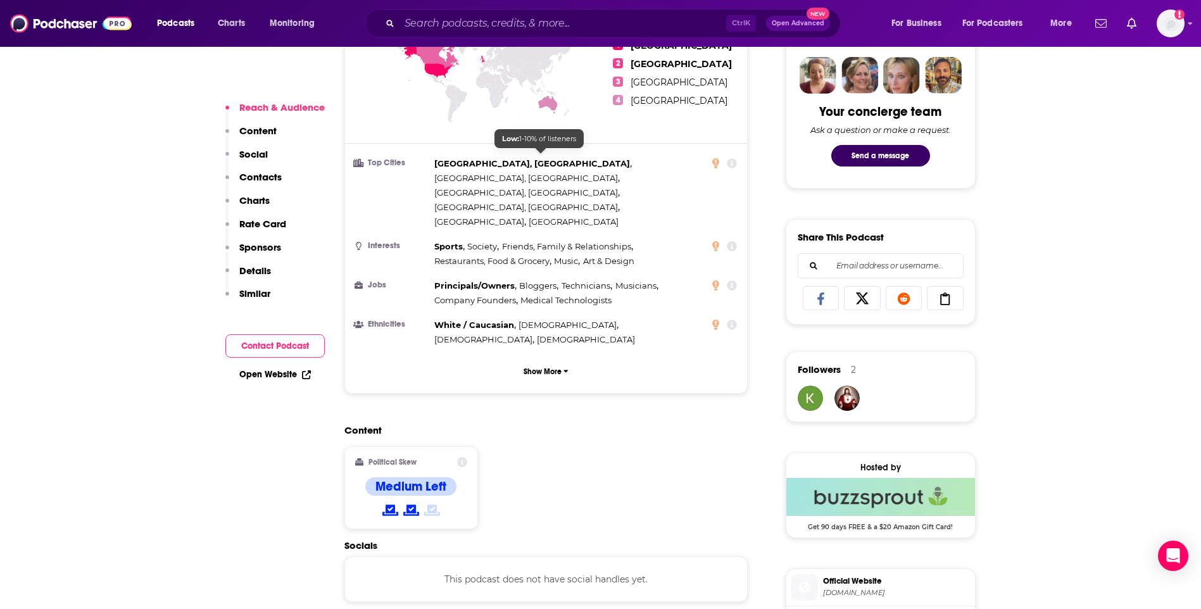
scroll to position [696, 0]
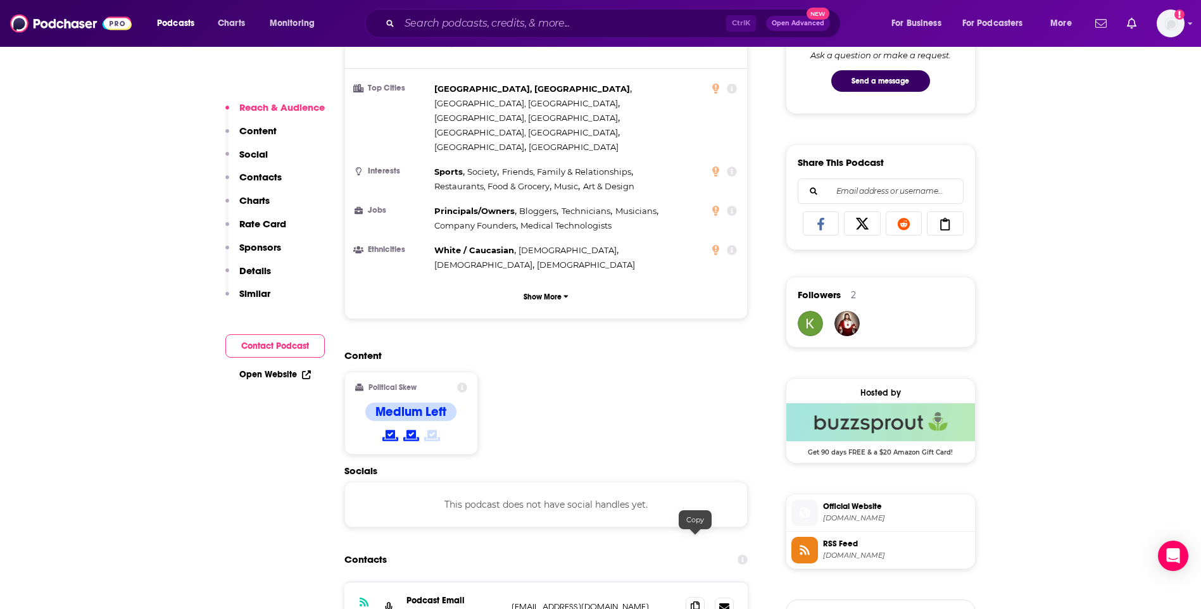
click at [699, 601] on icon at bounding box center [694, 606] width 9 height 10
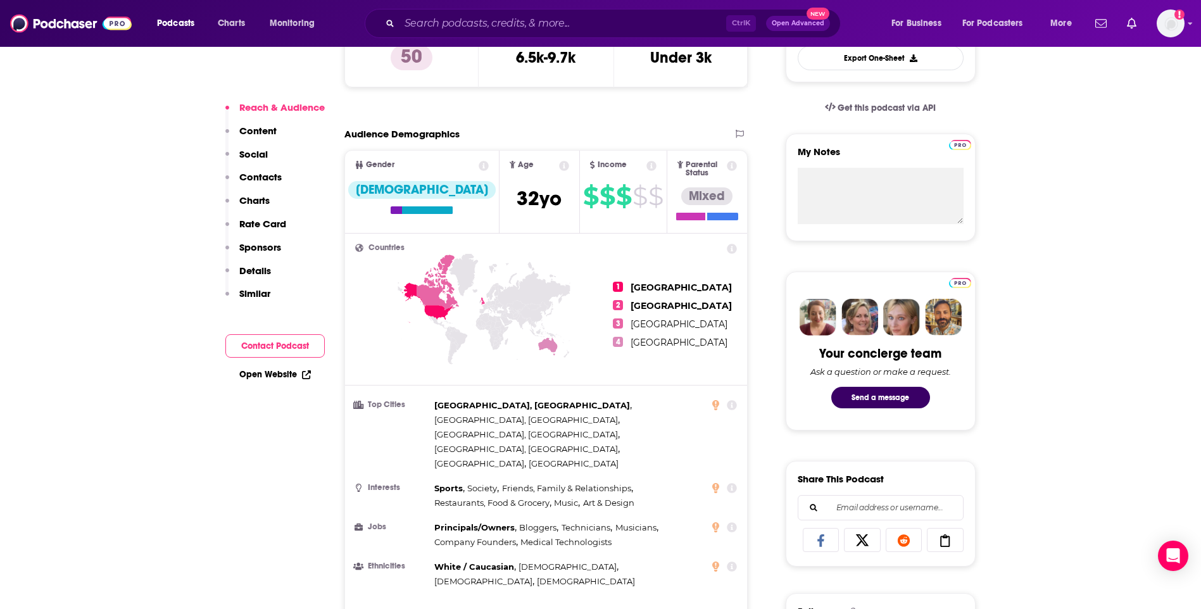
scroll to position [633, 0]
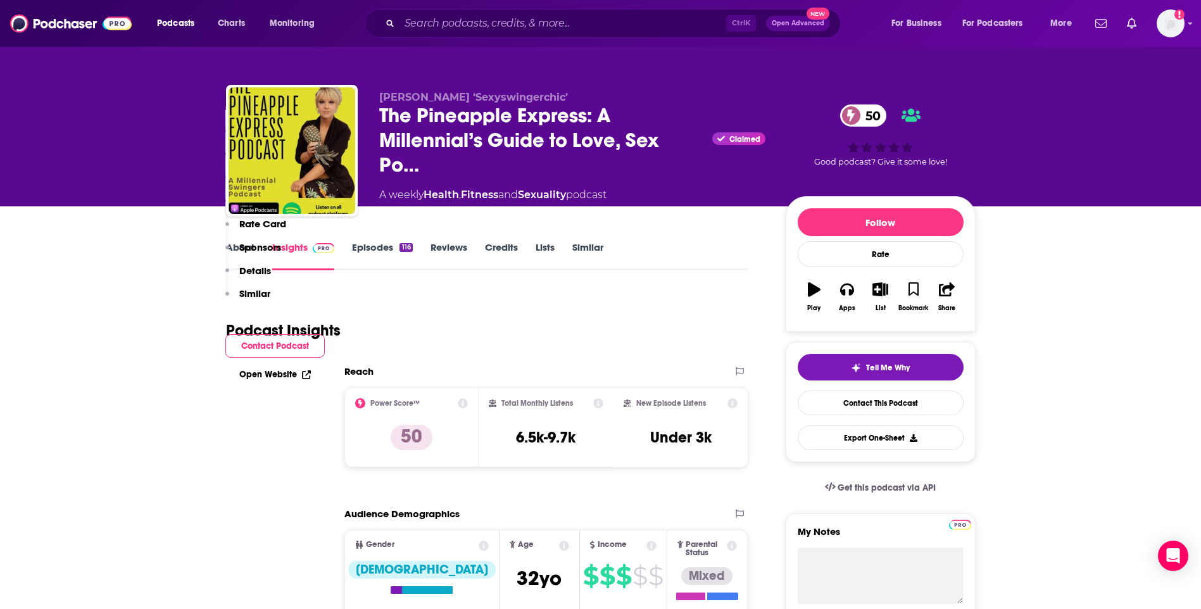
scroll to position [633, 0]
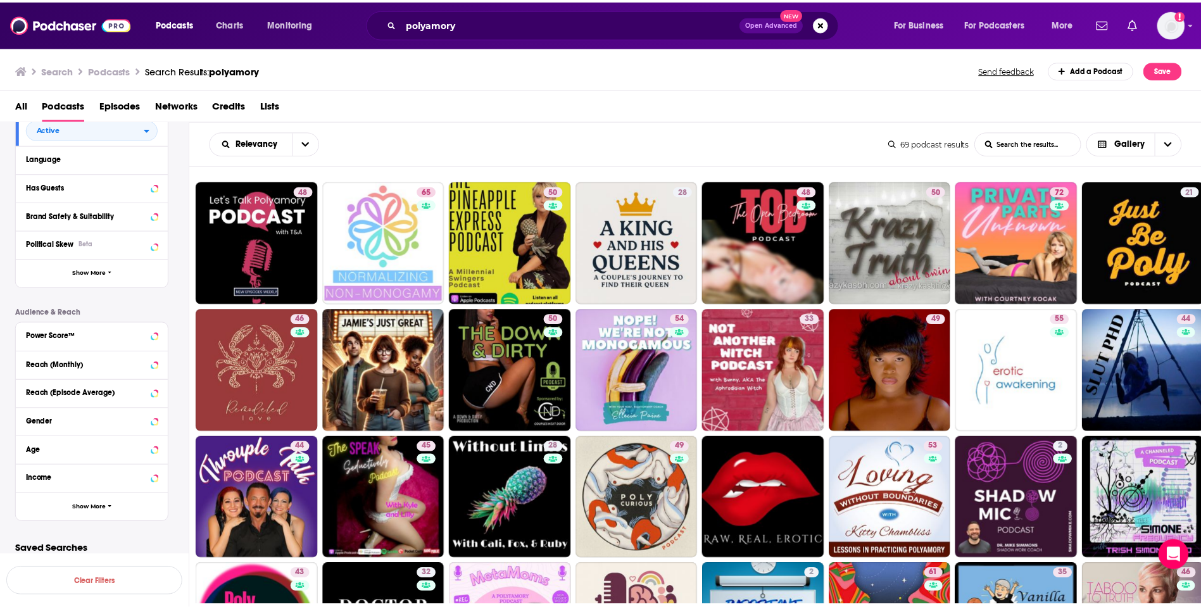
scroll to position [182, 0]
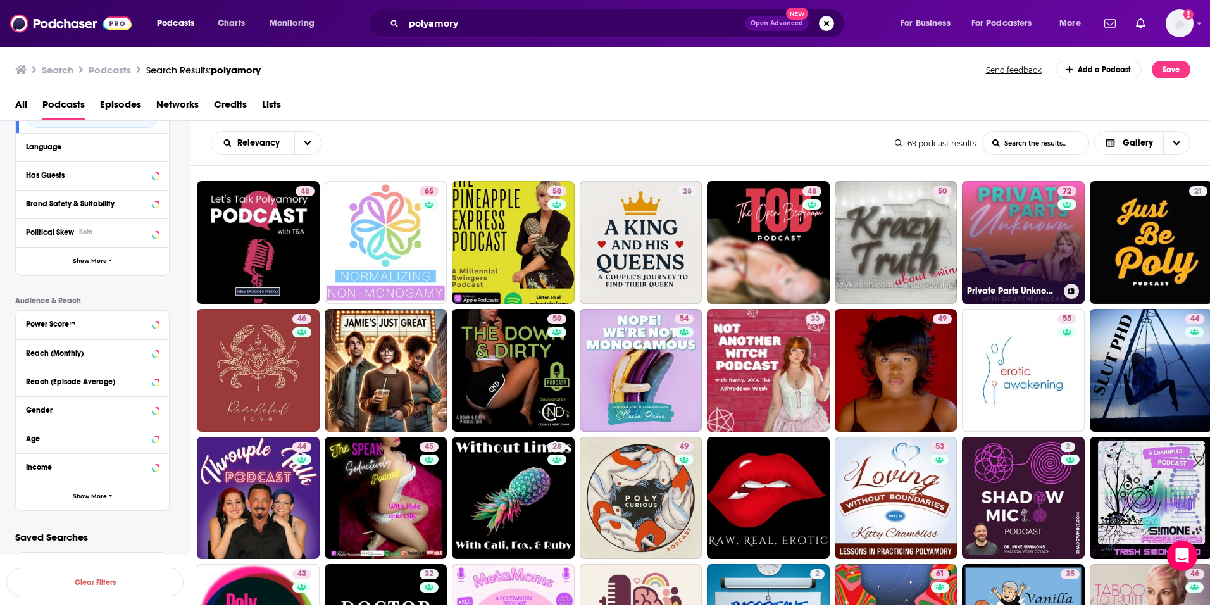
click at [1030, 232] on link "72 Private Parts Unknown: Sex & Love Around the World" at bounding box center [1023, 242] width 123 height 123
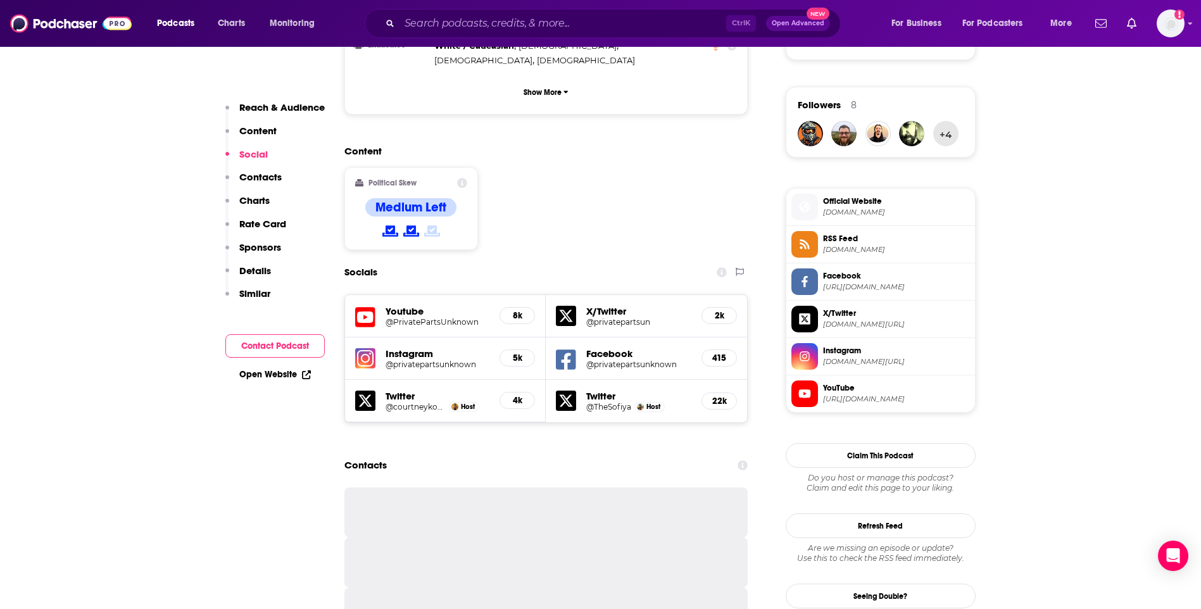
scroll to position [1203, 0]
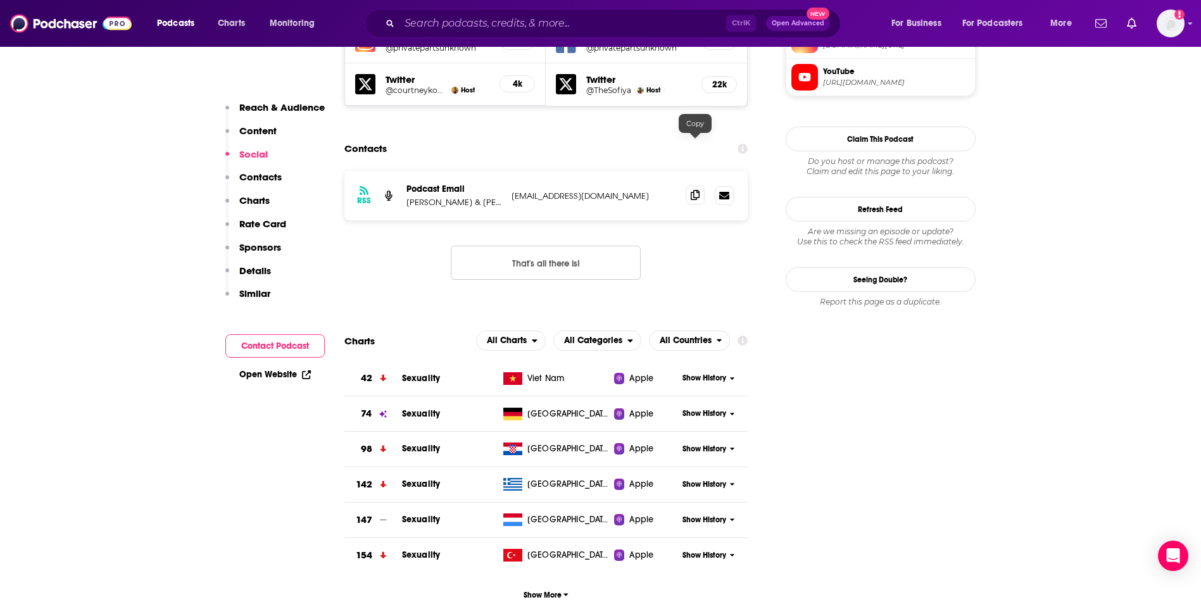
click at [699, 190] on icon at bounding box center [694, 195] width 9 height 10
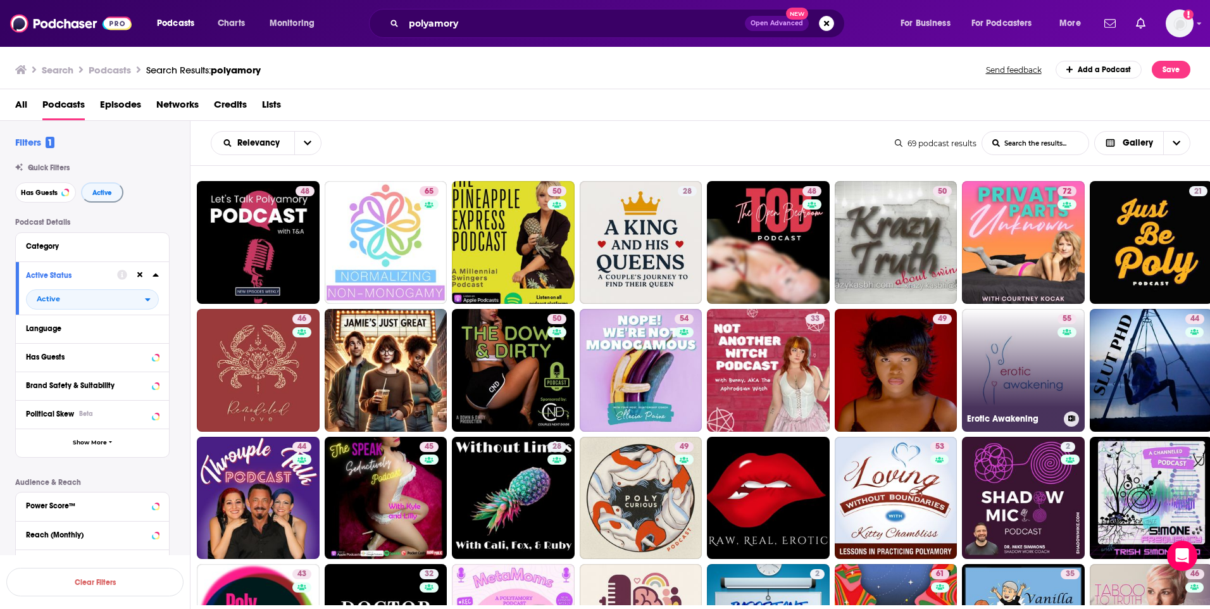
click at [1010, 358] on link "55 Erotic Awakening" at bounding box center [1023, 370] width 123 height 123
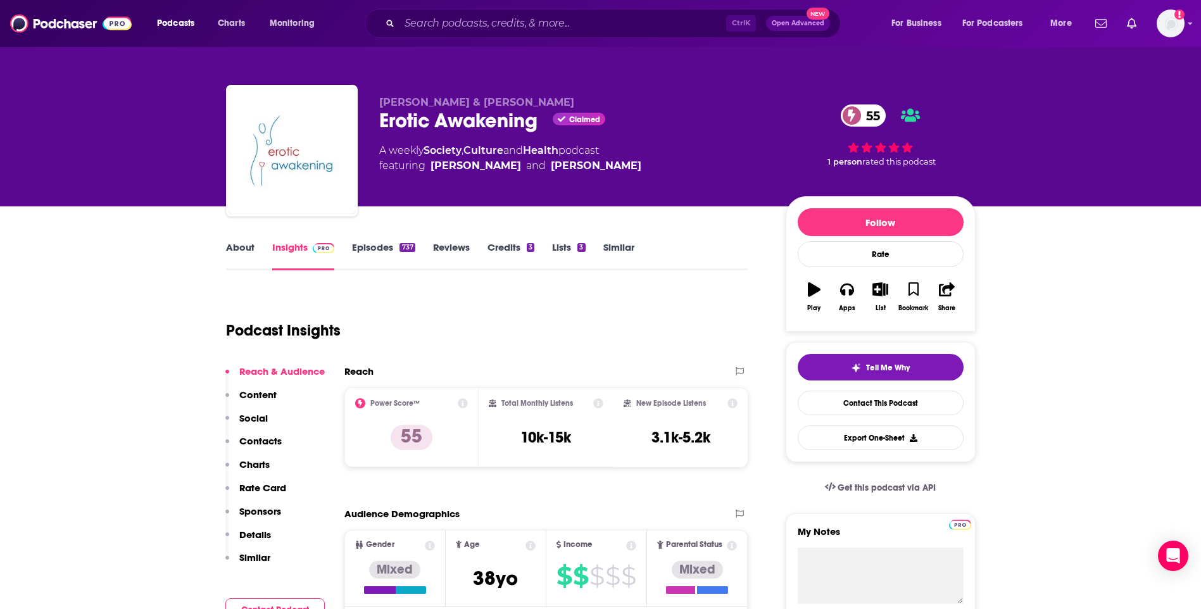
click at [242, 255] on link "About" at bounding box center [240, 255] width 28 height 29
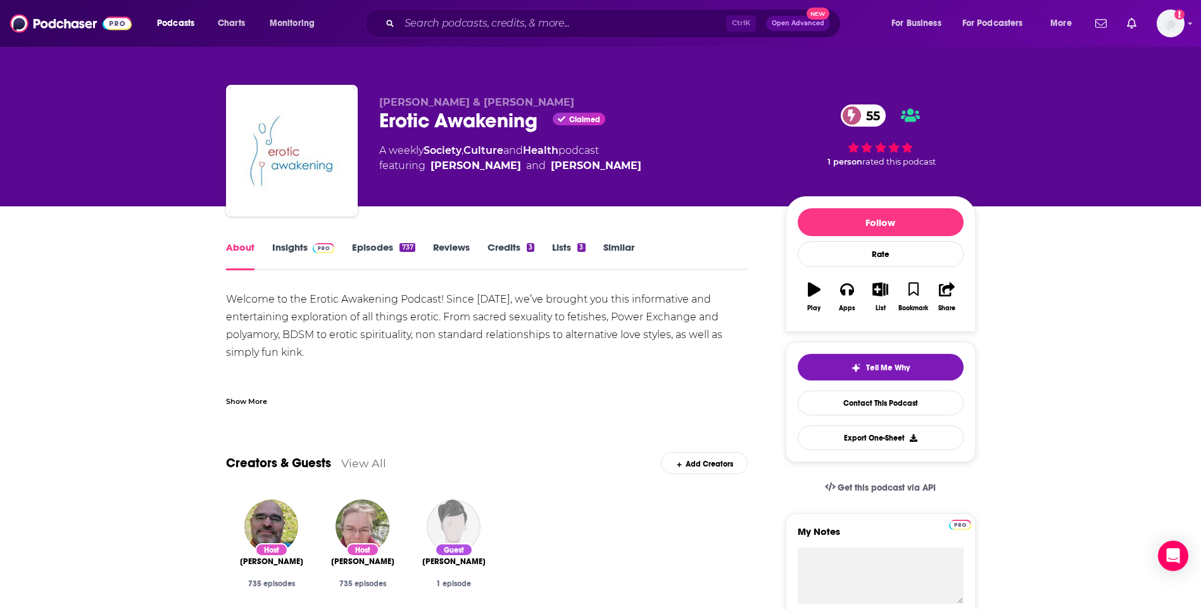
click at [287, 246] on link "Insights" at bounding box center [303, 255] width 63 height 29
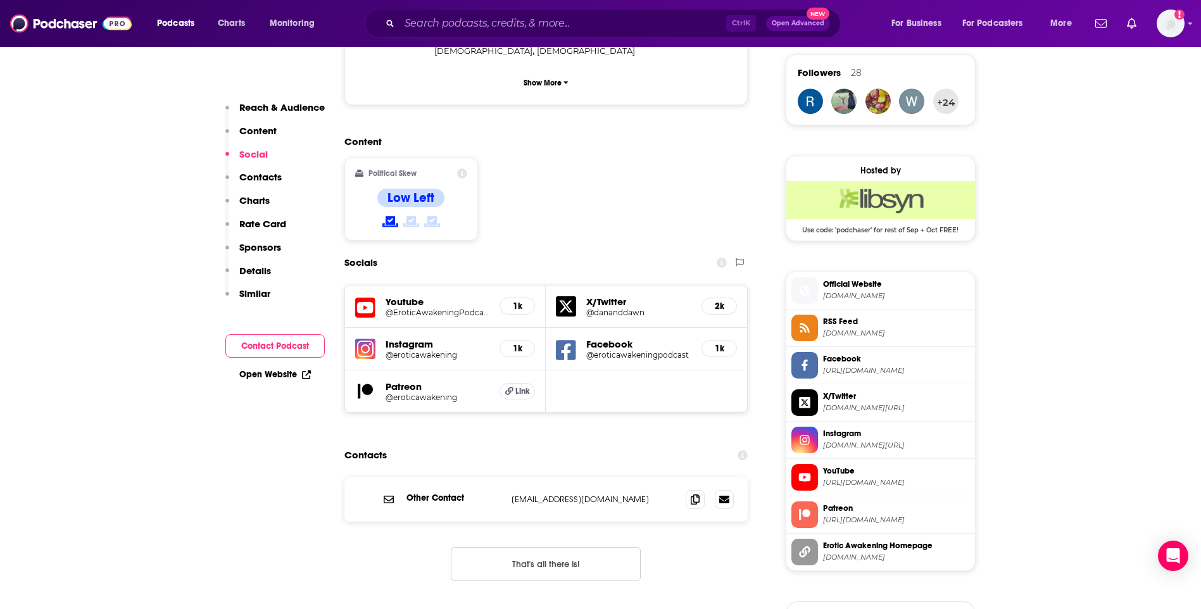
scroll to position [949, 0]
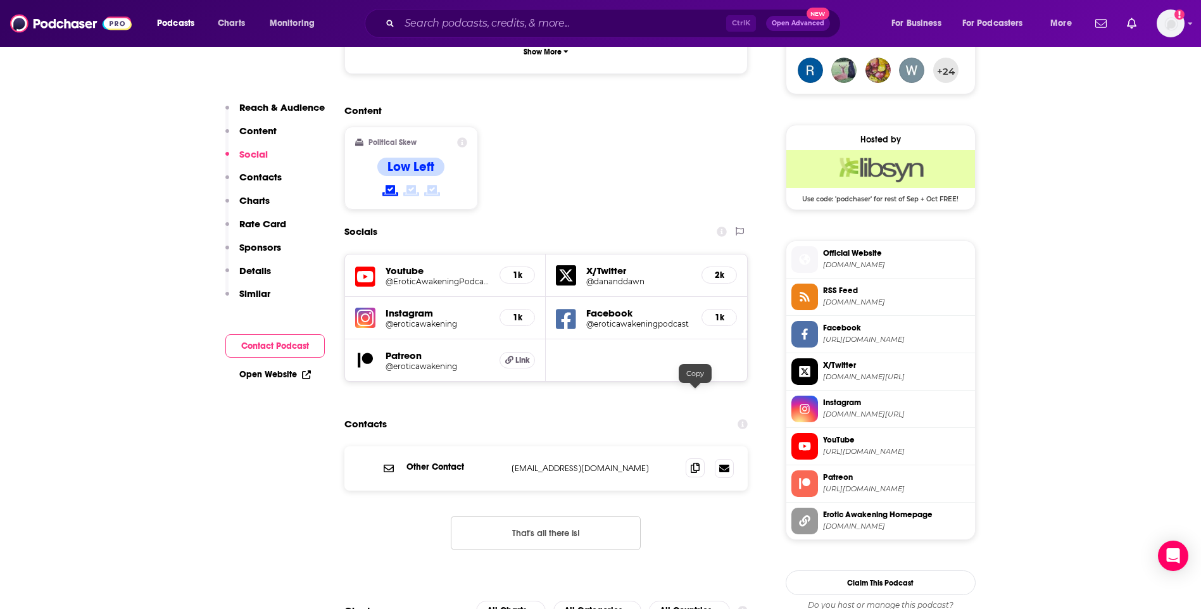
click at [696, 458] on span at bounding box center [694, 467] width 19 height 19
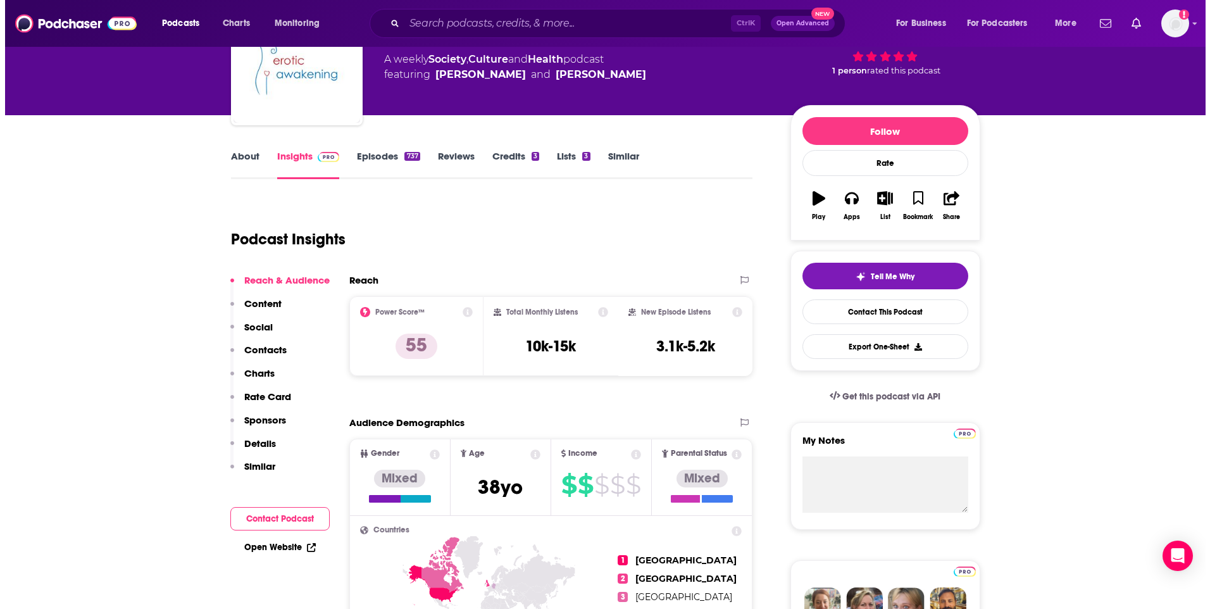
scroll to position [0, 0]
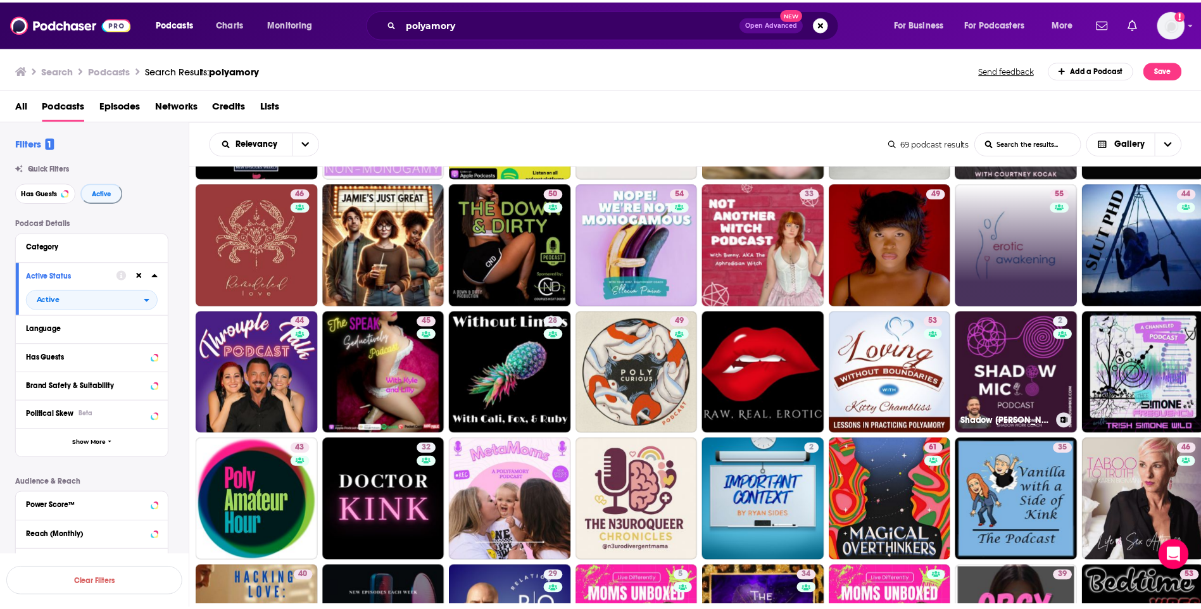
scroll to position [127, 0]
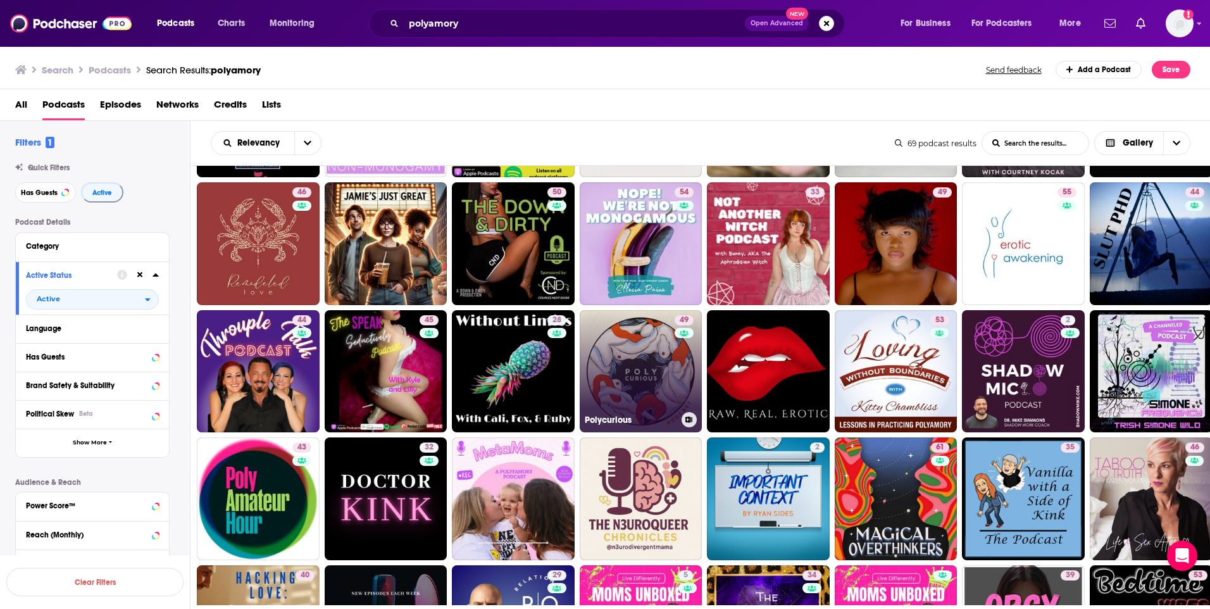
click at [648, 358] on link "49 Polycurious" at bounding box center [641, 371] width 123 height 123
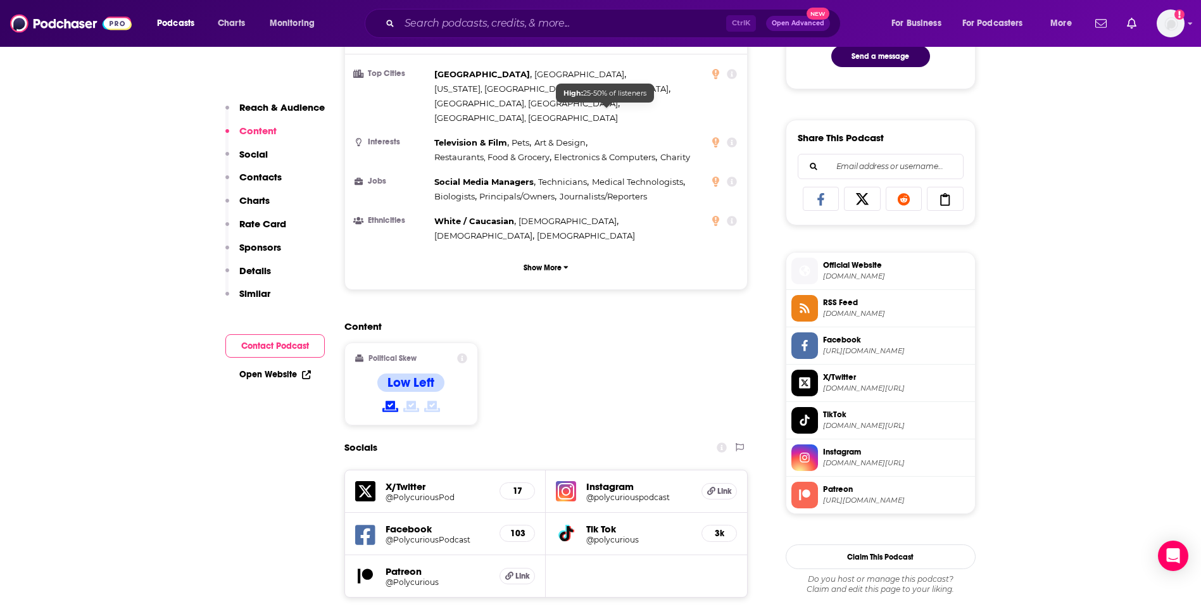
scroll to position [823, 0]
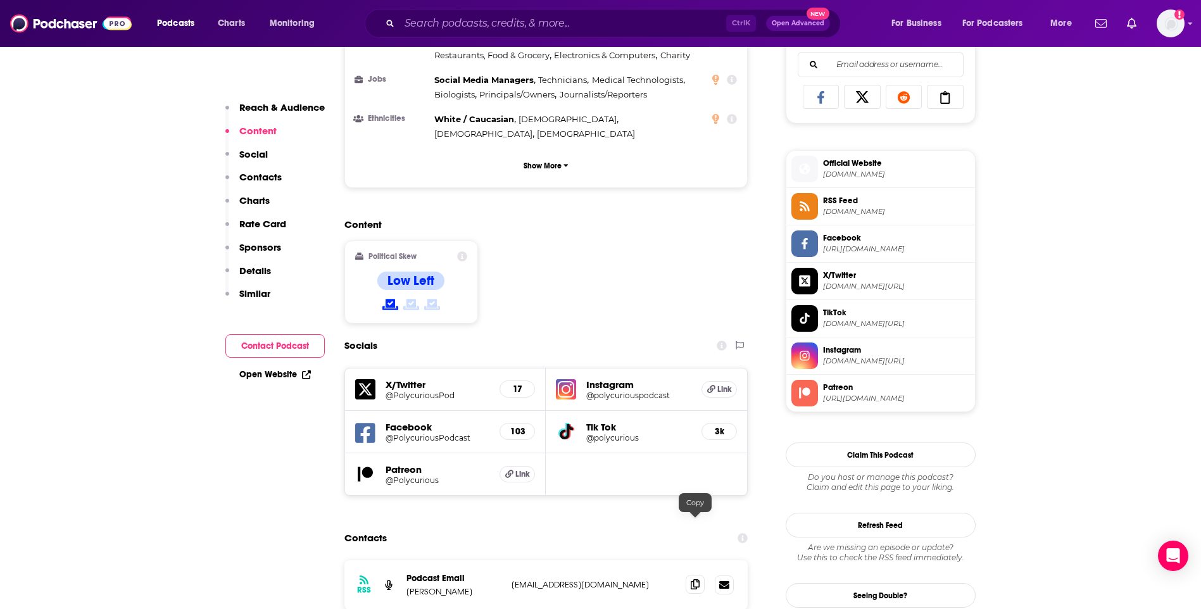
click at [687, 575] on span at bounding box center [694, 584] width 19 height 19
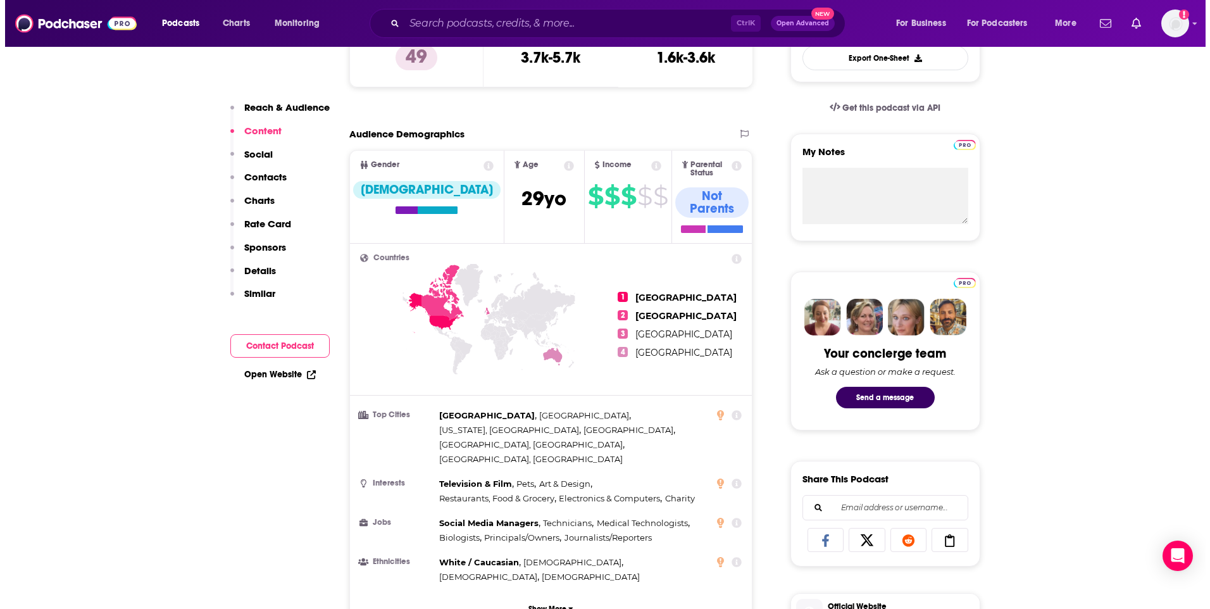
scroll to position [0, 0]
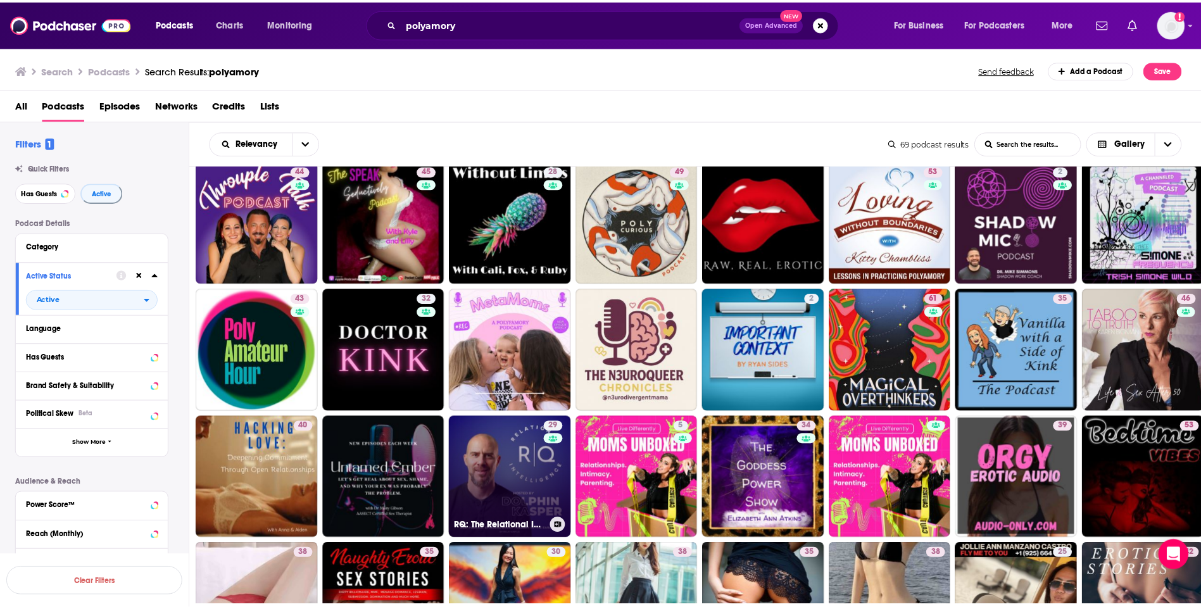
scroll to position [253, 0]
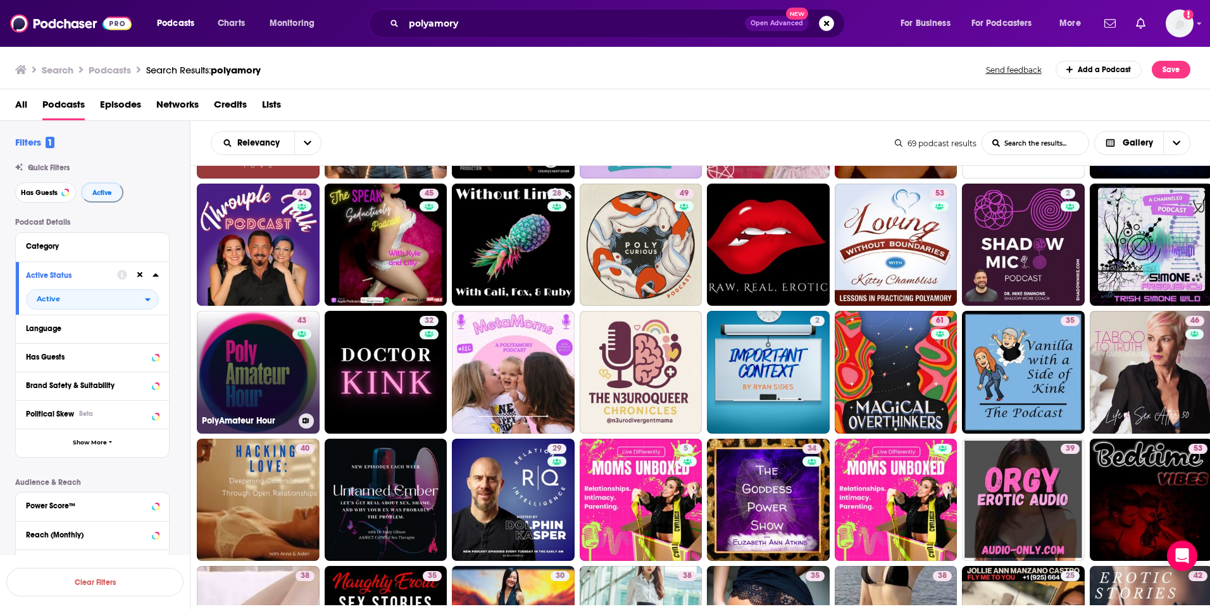
click at [209, 349] on link "43 PolyAmateur Hour" at bounding box center [258, 372] width 123 height 123
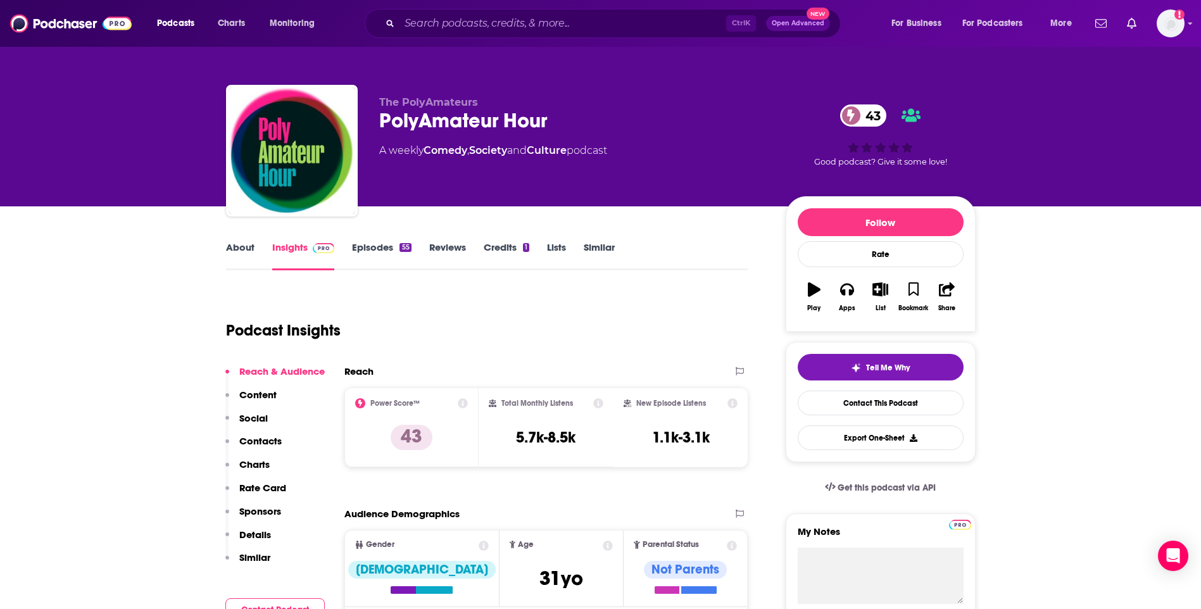
click at [239, 252] on link "About" at bounding box center [240, 255] width 28 height 29
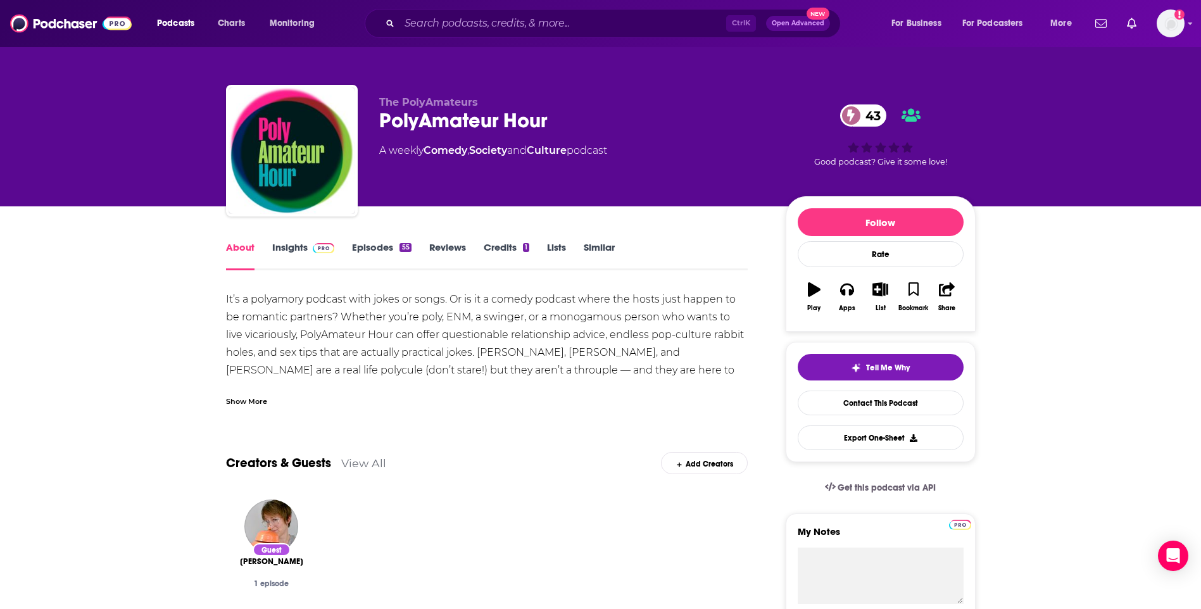
click at [301, 244] on link "Insights" at bounding box center [303, 255] width 63 height 29
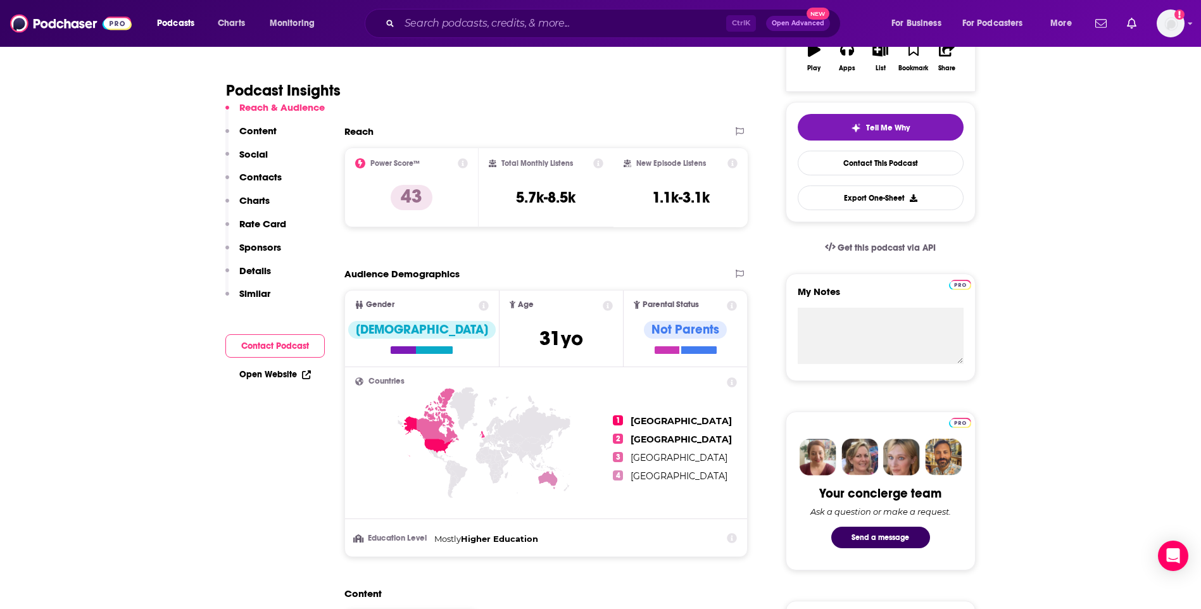
scroll to position [633, 0]
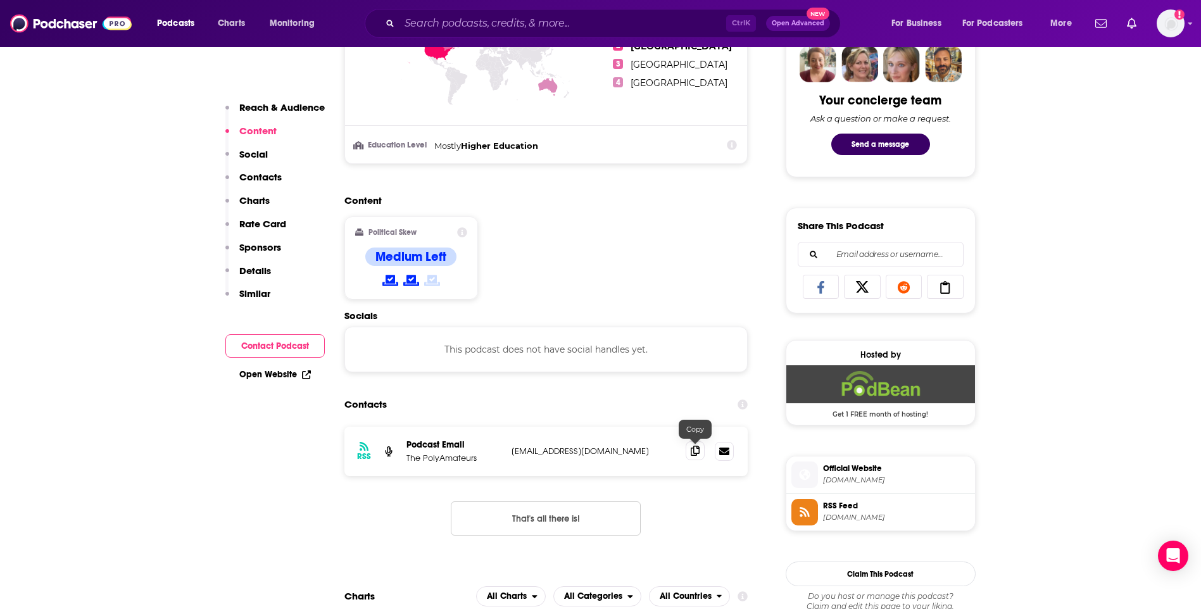
click at [698, 451] on icon at bounding box center [694, 451] width 9 height 10
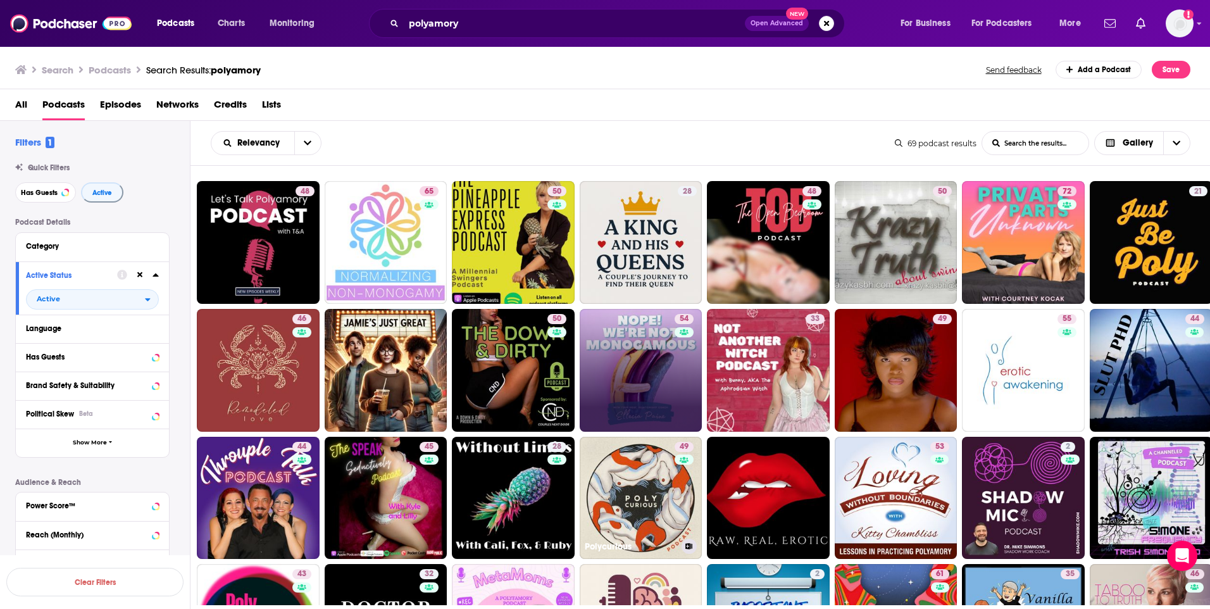
scroll to position [316, 0]
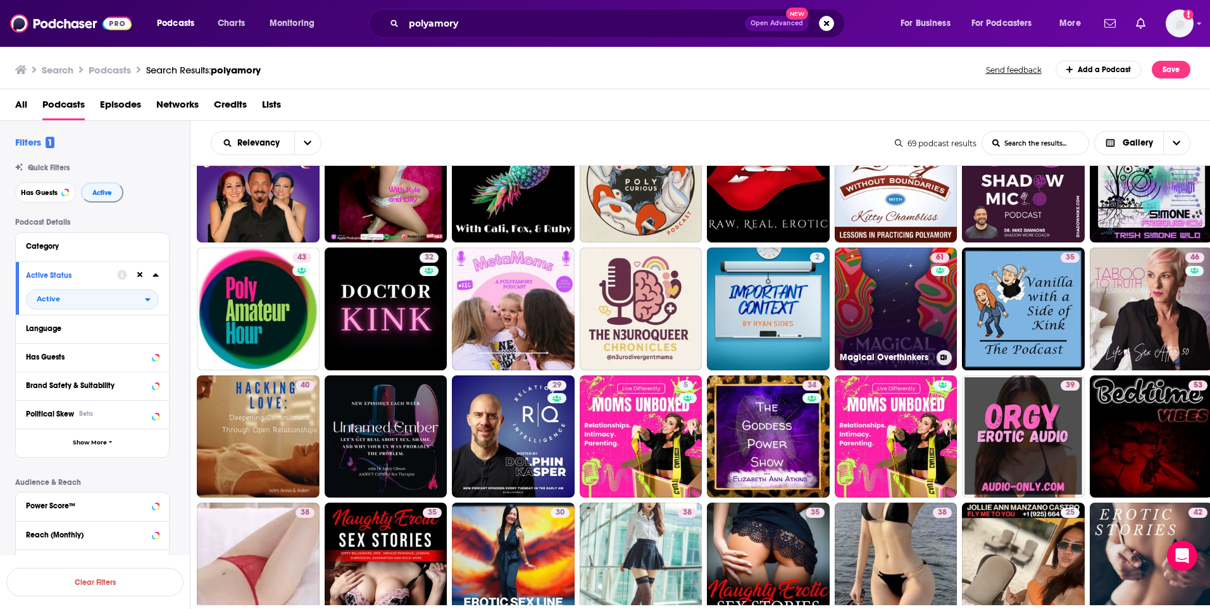
click at [882, 291] on link "61 Magical Overthinkers" at bounding box center [896, 308] width 123 height 123
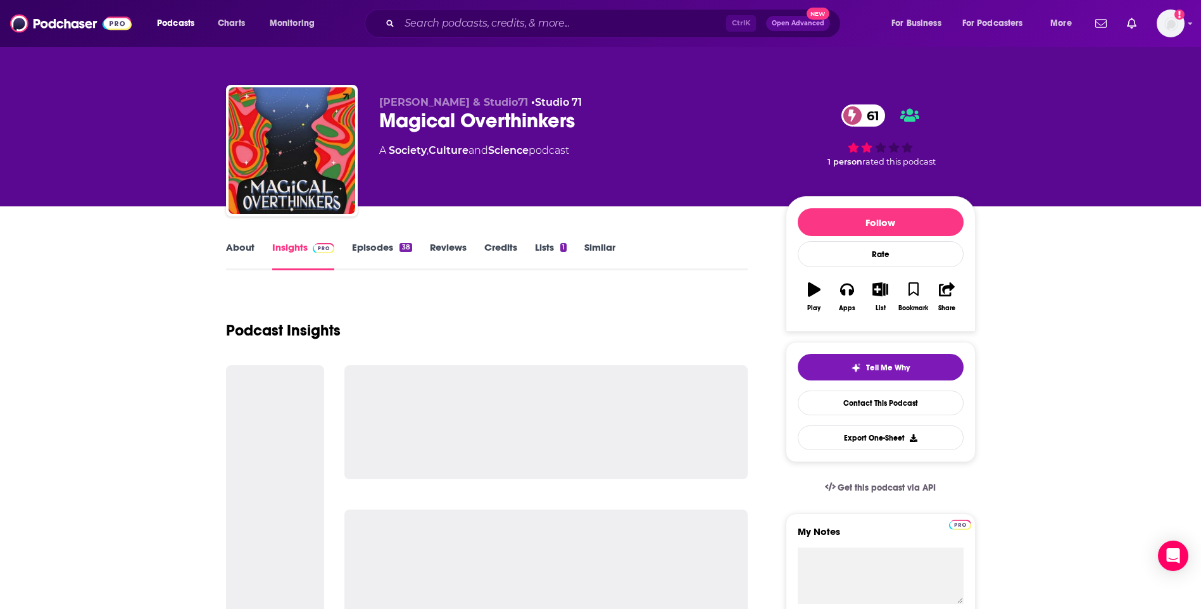
click at [230, 249] on link "About" at bounding box center [240, 255] width 28 height 29
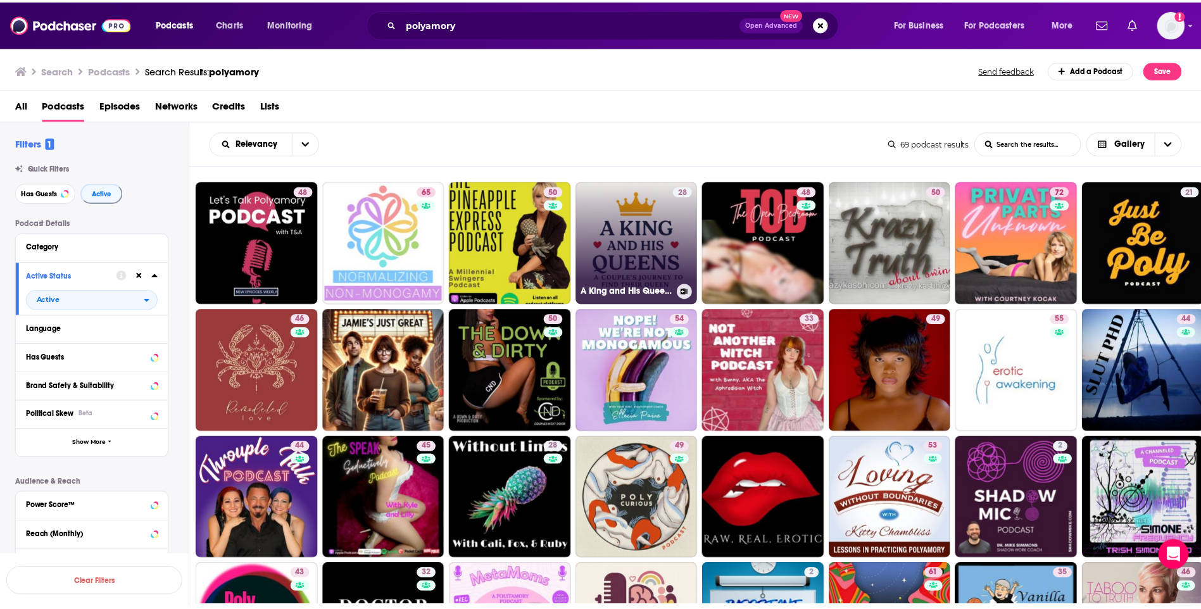
scroll to position [253, 0]
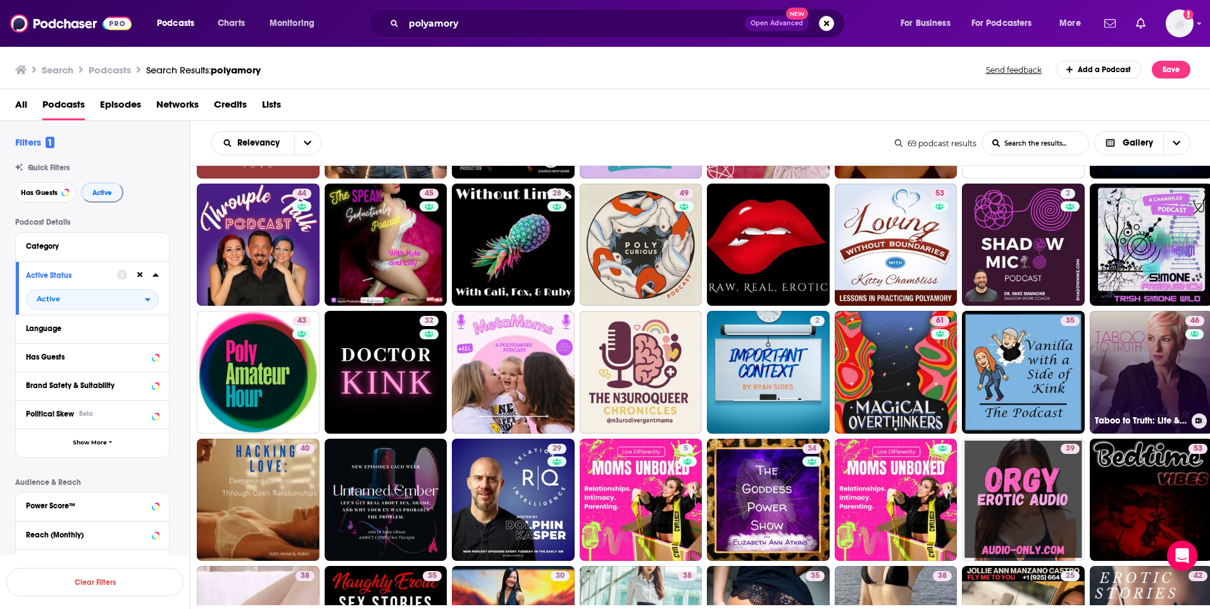
click at [1131, 380] on link "46 Taboo to Truth: Life & Sex After 50" at bounding box center [1151, 372] width 123 height 123
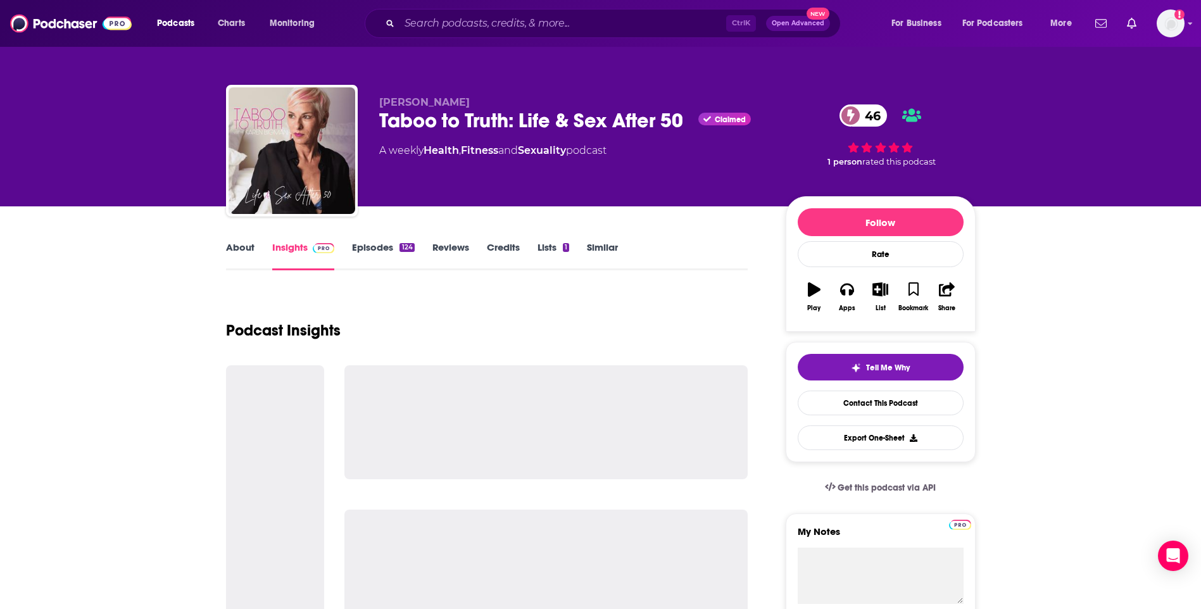
click at [245, 252] on link "About" at bounding box center [240, 255] width 28 height 29
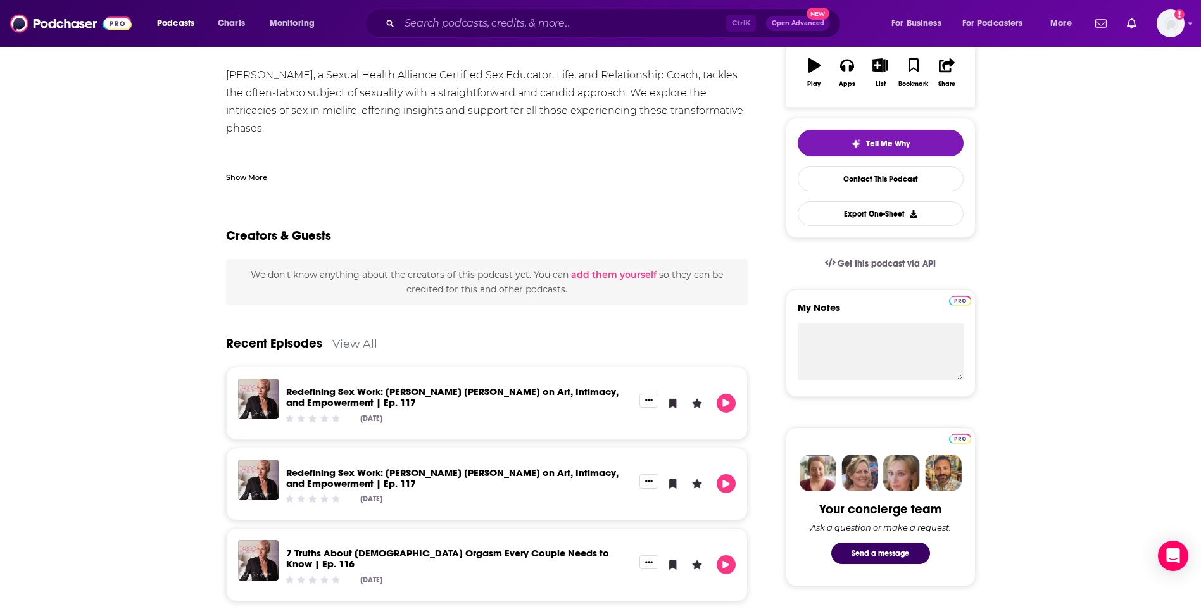
scroll to position [63, 0]
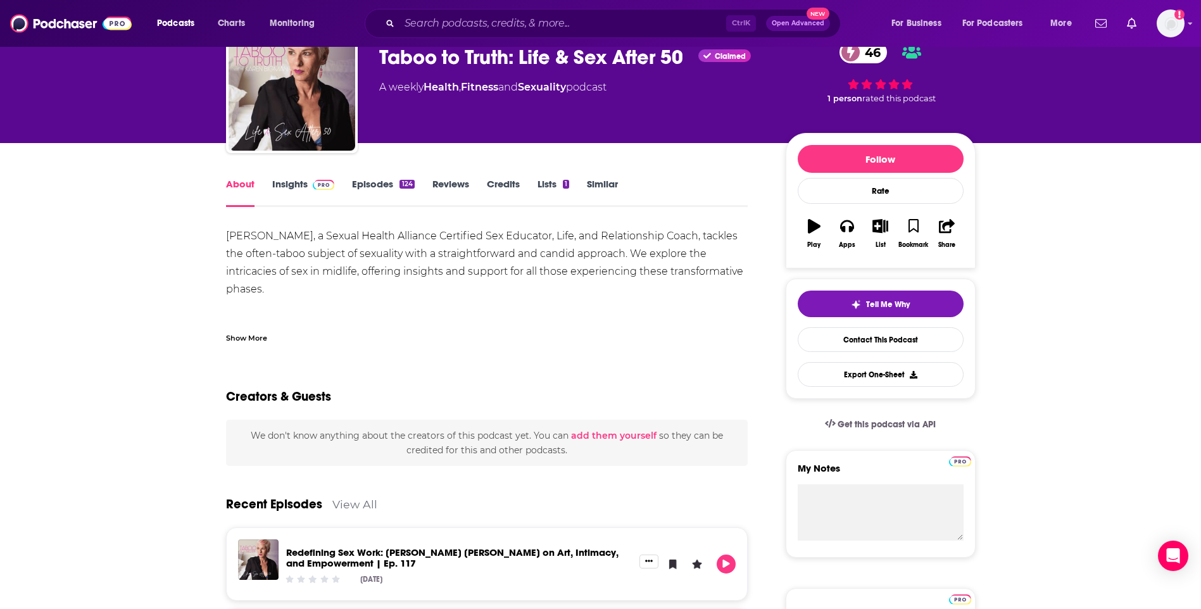
click at [278, 182] on link "Insights" at bounding box center [303, 192] width 63 height 29
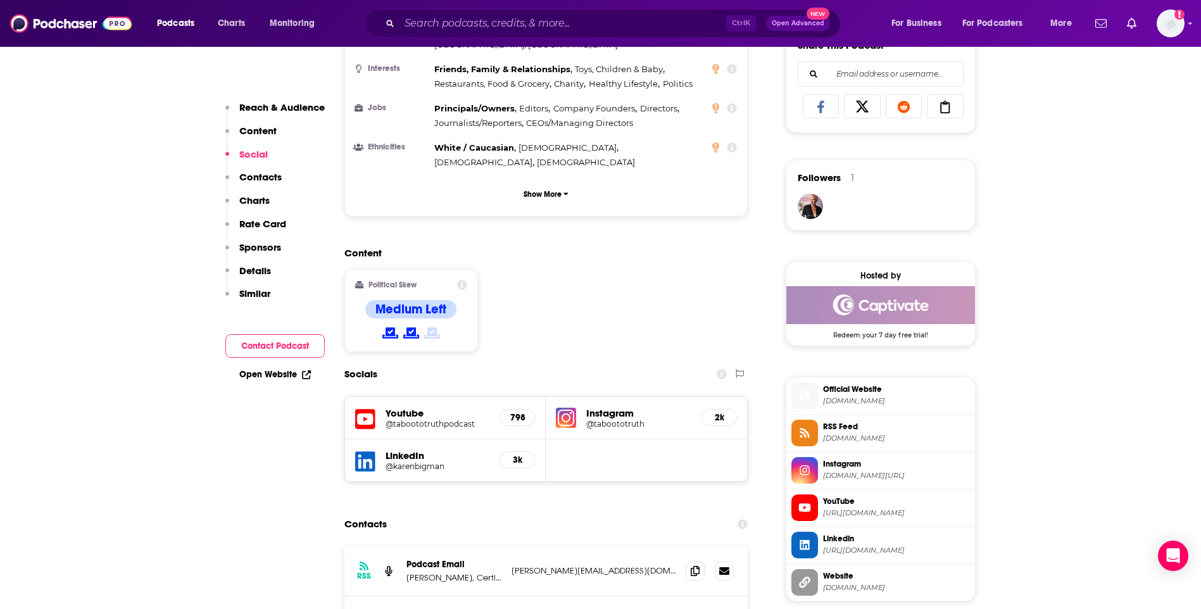
scroll to position [949, 0]
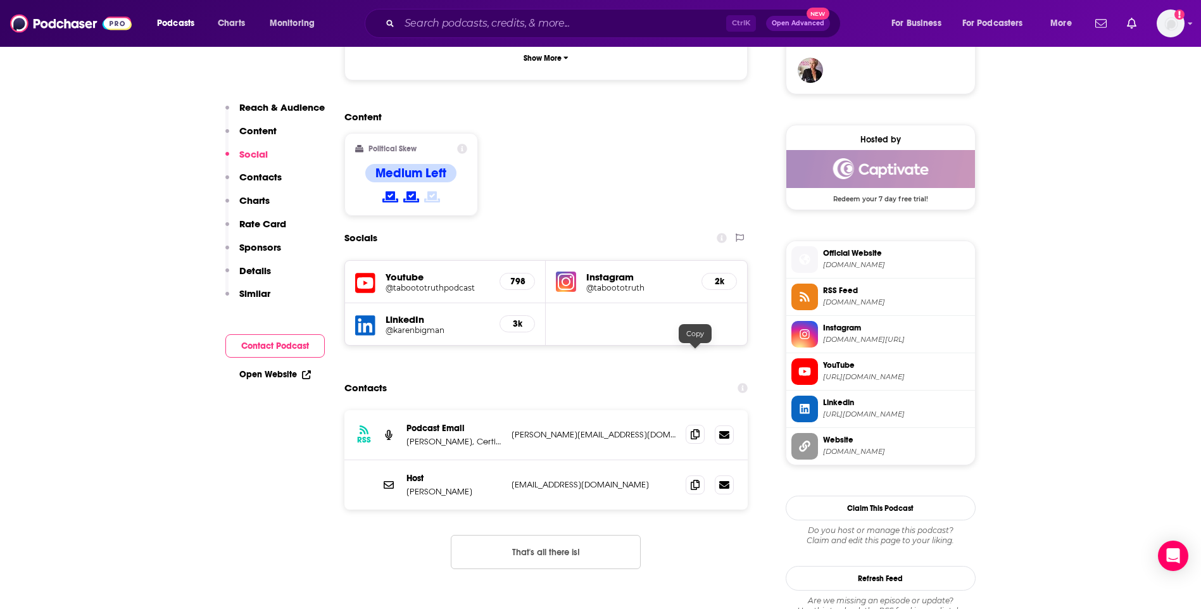
click at [695, 429] on icon at bounding box center [694, 434] width 9 height 10
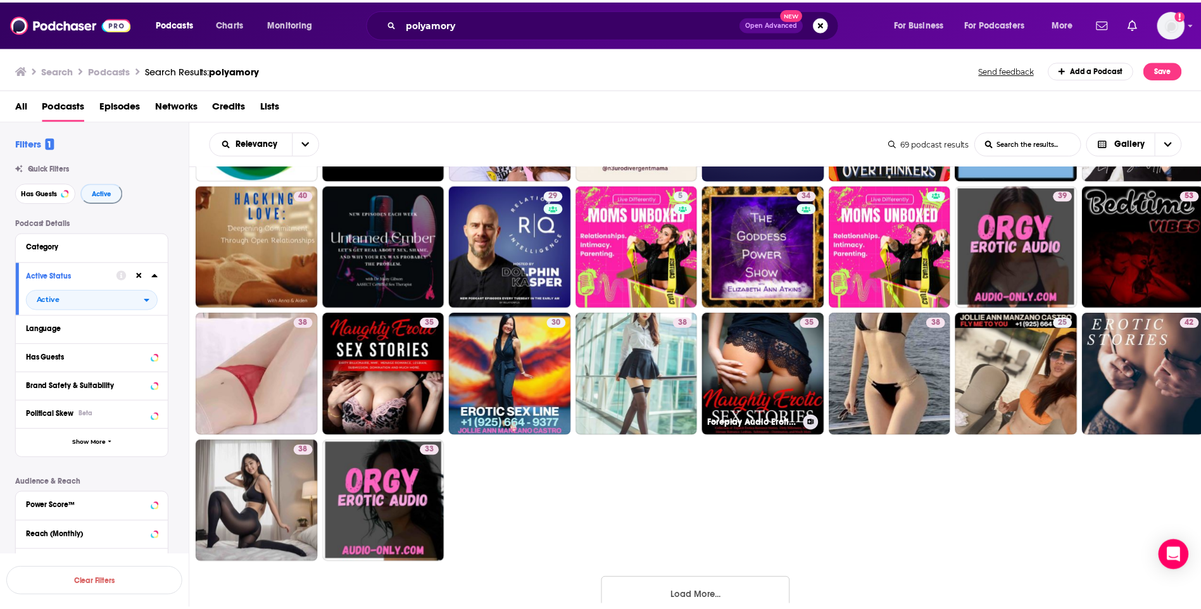
scroll to position [534, 0]
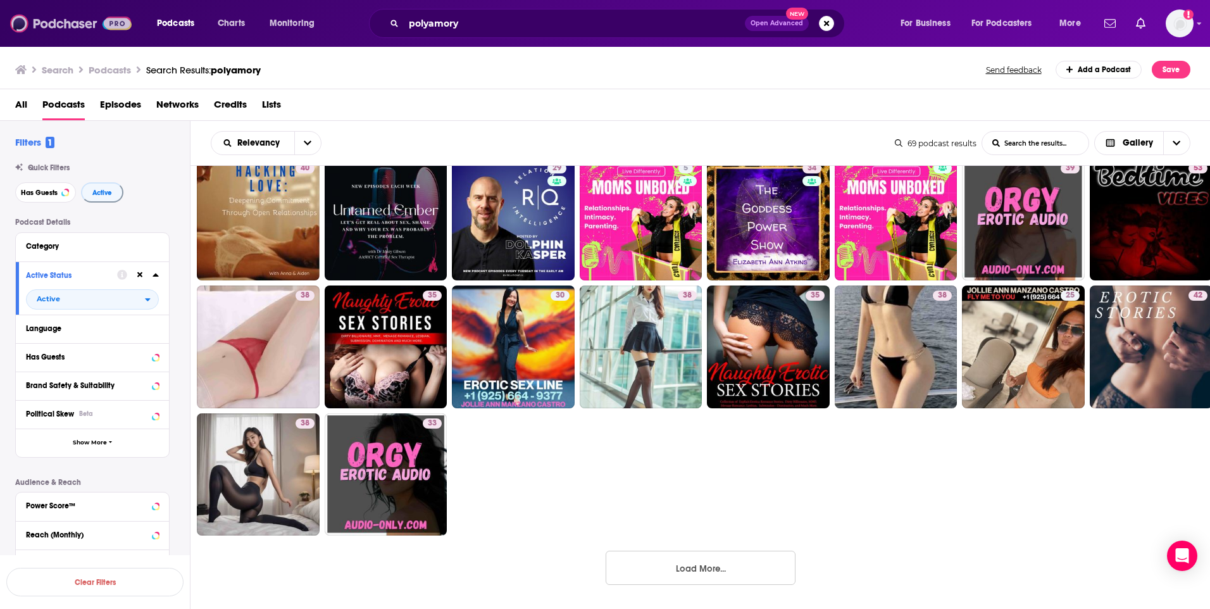
click at [58, 18] on img at bounding box center [71, 23] width 122 height 24
